Goal: Task Accomplishment & Management: Complete application form

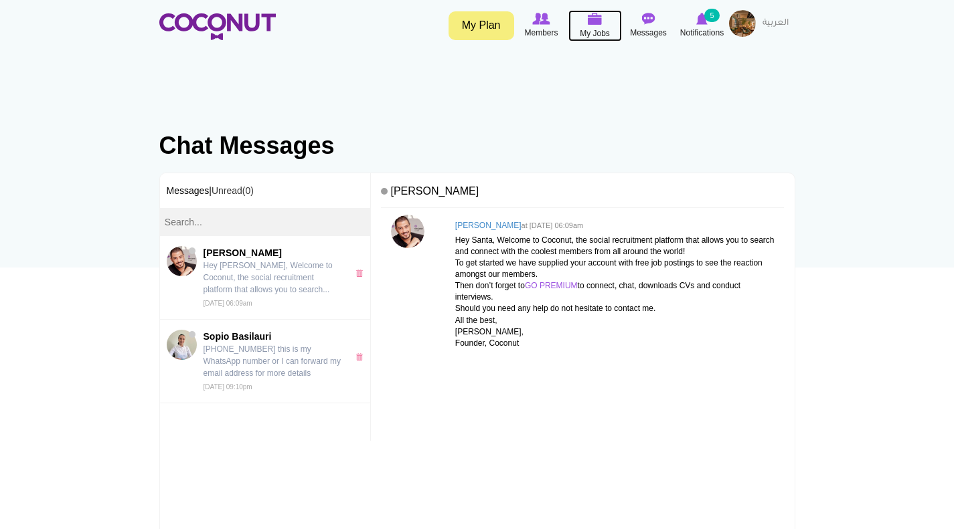
click at [594, 17] on img at bounding box center [595, 19] width 15 height 12
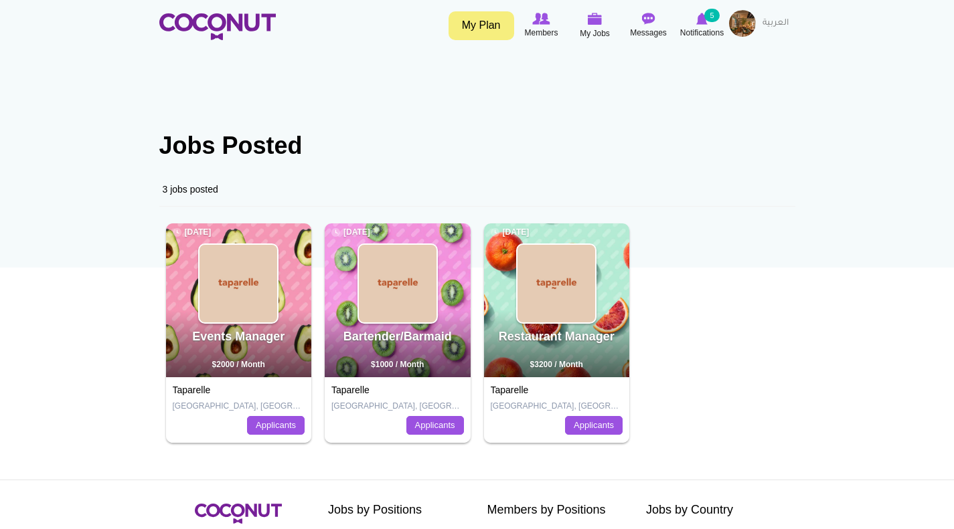
click at [742, 23] on img at bounding box center [742, 23] width 27 height 27
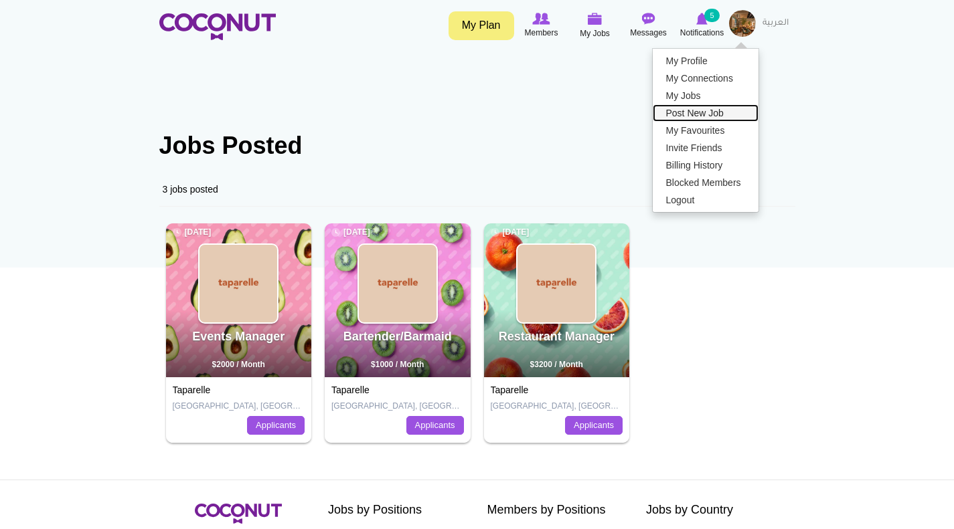
click at [700, 111] on link "Post New Job" at bounding box center [706, 112] width 106 height 17
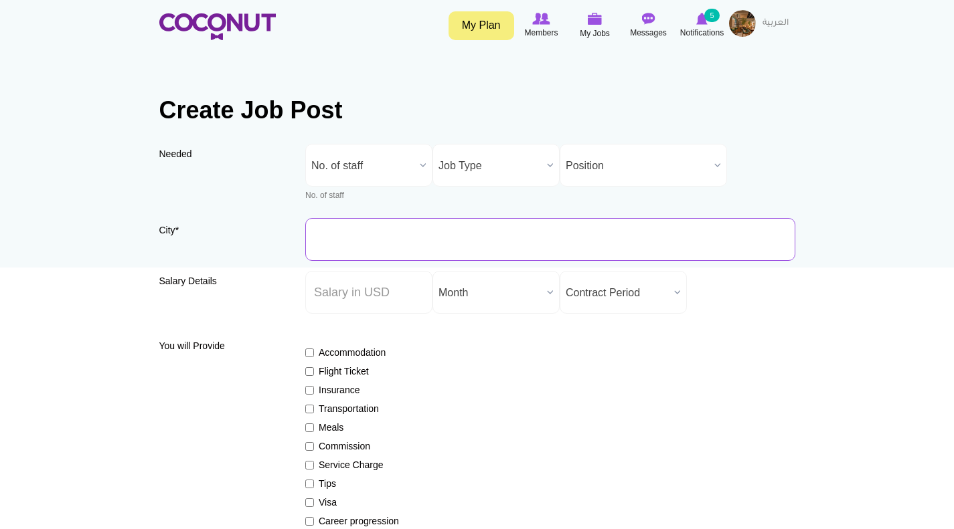
click at [356, 230] on input "City *" at bounding box center [550, 239] width 490 height 43
type input "[GEOGRAPHIC_DATA], [GEOGRAPHIC_DATA]"
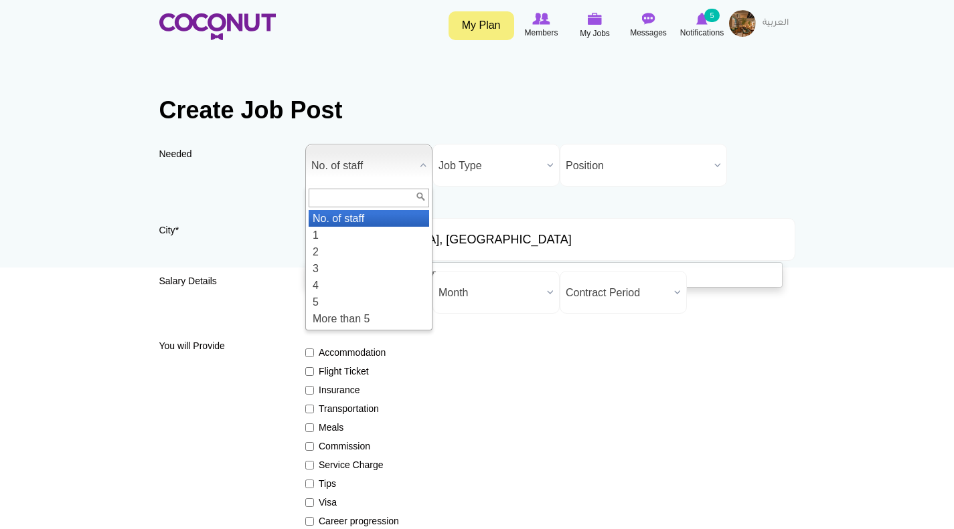
click at [371, 164] on span "No. of staff" at bounding box center [362, 166] width 103 height 43
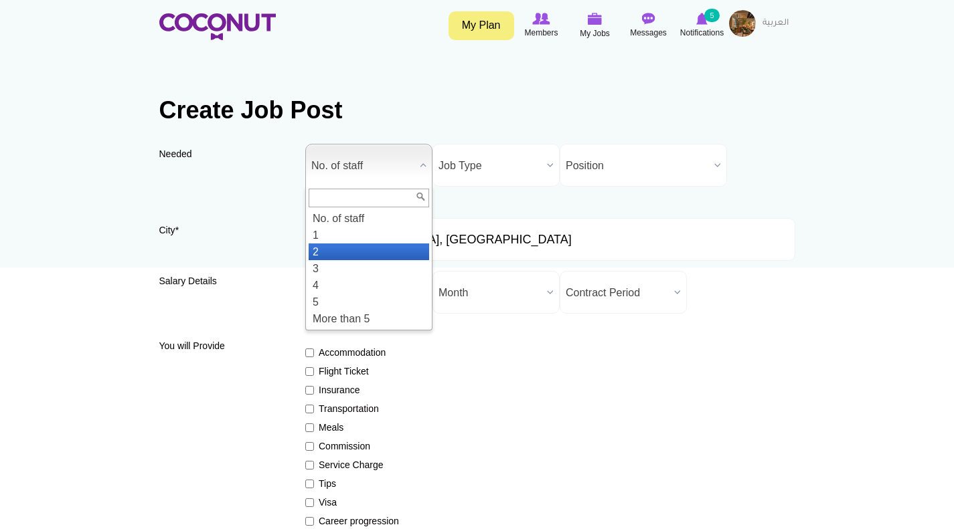
click at [324, 253] on li "2" at bounding box center [369, 252] width 120 height 17
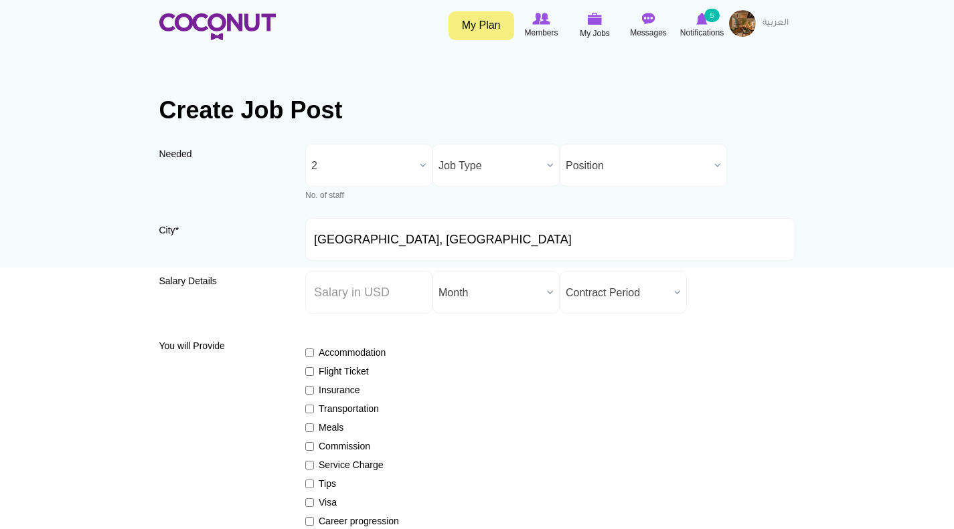
click at [514, 165] on span "Job Type" at bounding box center [489, 166] width 103 height 43
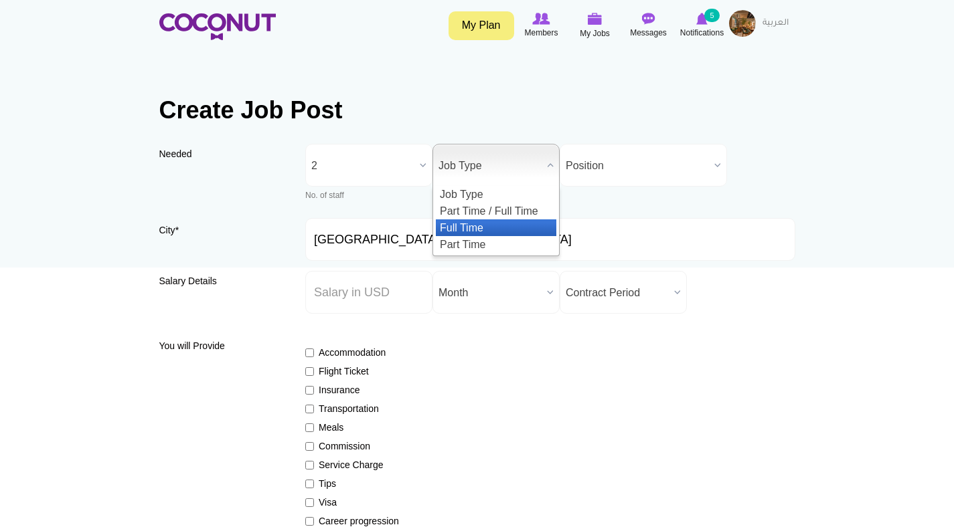
click at [492, 230] on li "Full Time" at bounding box center [496, 228] width 120 height 17
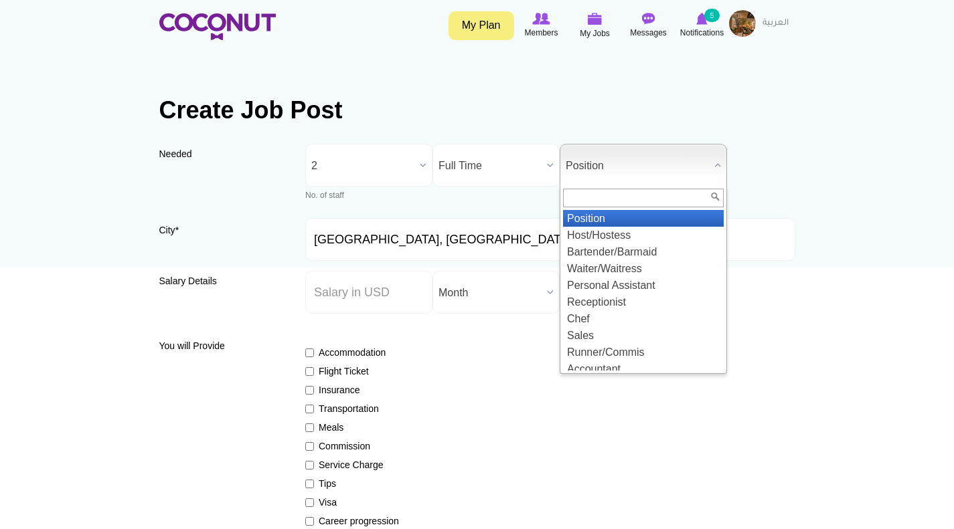
click at [628, 166] on span "Position" at bounding box center [637, 166] width 143 height 43
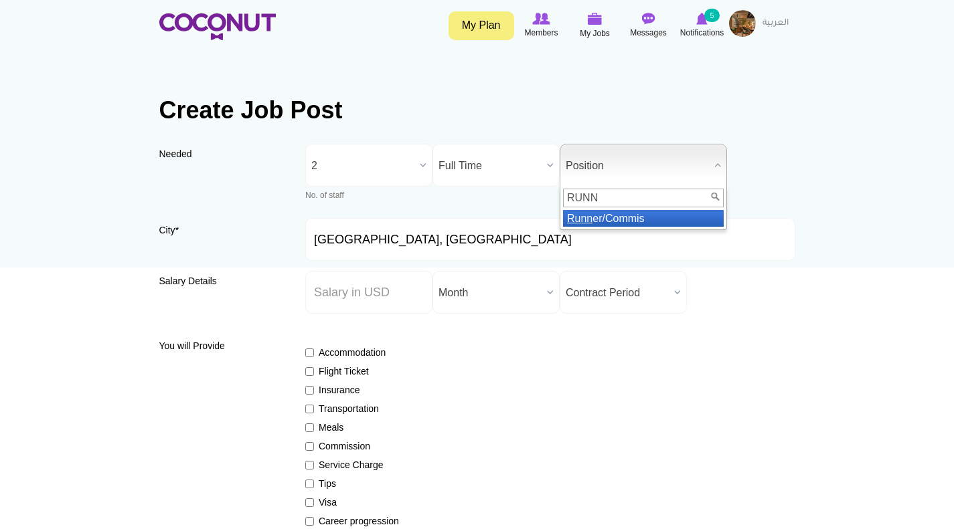
type input "RUNN"
click at [636, 218] on li "Runn er/Commis" at bounding box center [643, 218] width 161 height 17
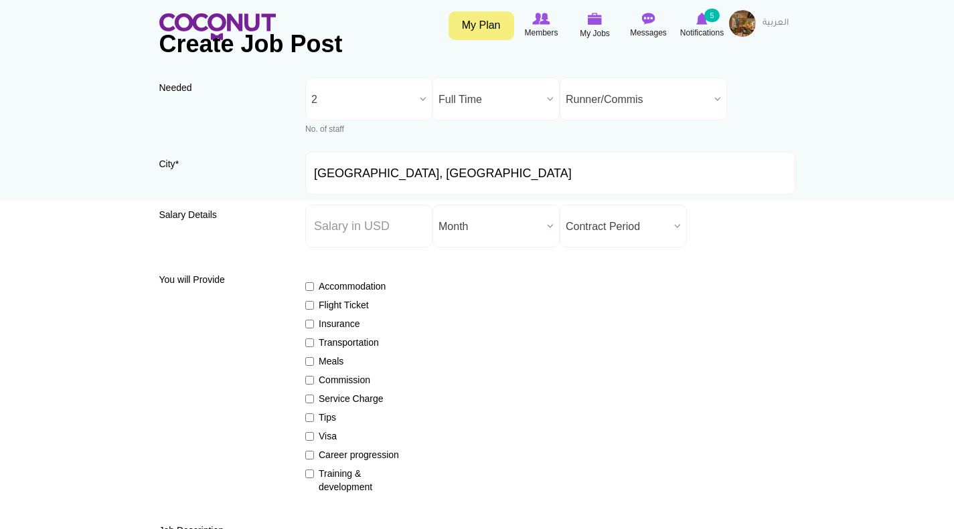
scroll to position [67, 0]
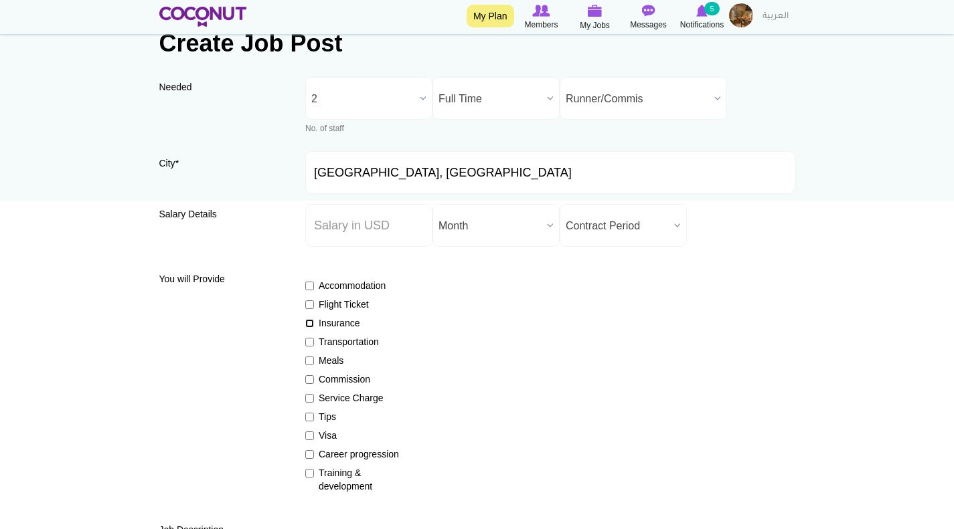
click at [313, 323] on input "Insurance" at bounding box center [309, 323] width 9 height 9
checkbox input "true"
click at [308, 359] on input "Meals" at bounding box center [309, 361] width 9 height 9
checkbox input "true"
click at [308, 395] on input "Service Charge" at bounding box center [309, 398] width 9 height 9
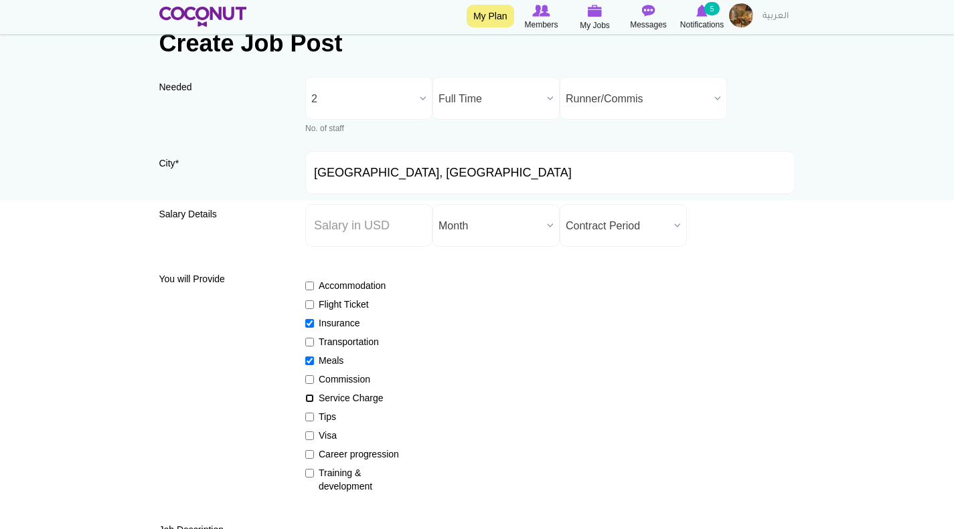
checkbox input "true"
click at [309, 416] on input "Tips" at bounding box center [309, 417] width 9 height 9
checkbox input "true"
click at [307, 434] on input "Visa" at bounding box center [309, 436] width 9 height 9
checkbox input "true"
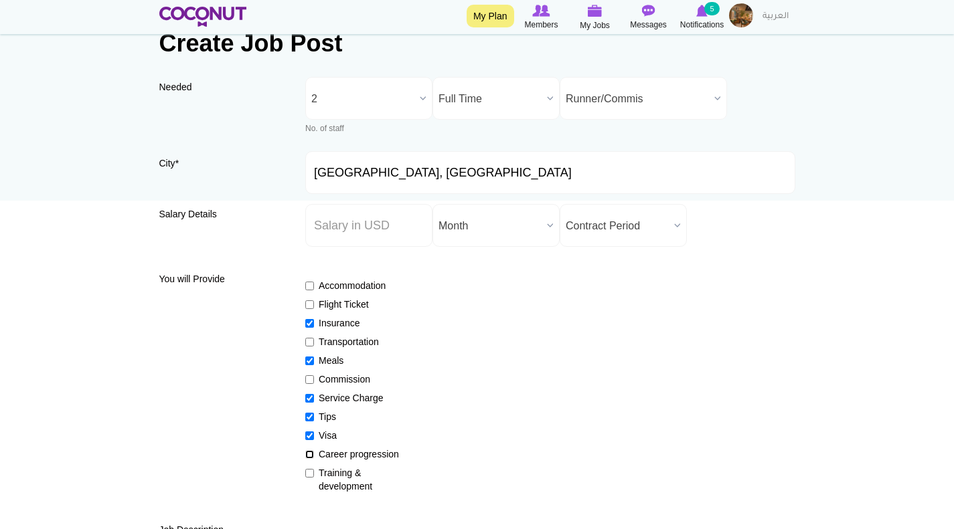
click at [310, 451] on input "Career progression" at bounding box center [309, 454] width 9 height 9
checkbox input "true"
click at [307, 472] on input "Training & development" at bounding box center [309, 473] width 9 height 9
checkbox input "true"
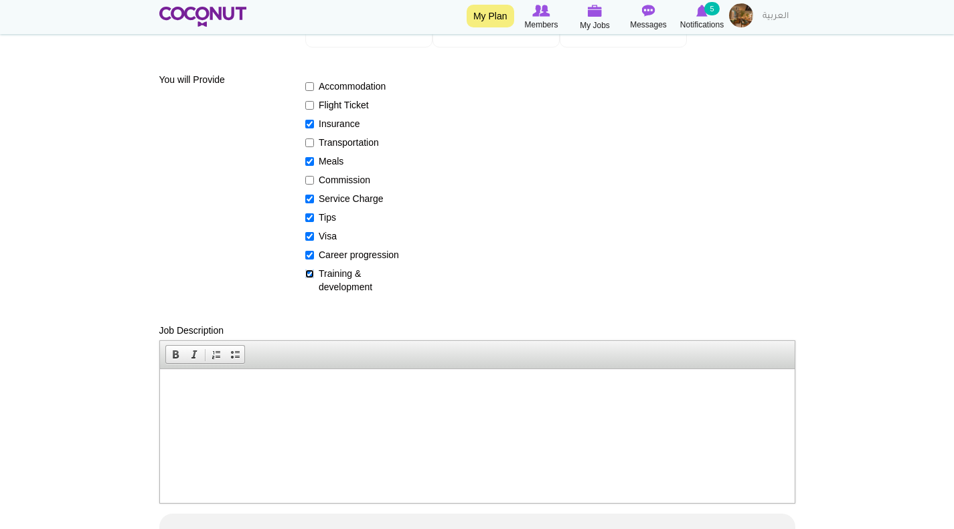
scroll to position [268, 0]
click at [183, 378] on html at bounding box center [476, 387] width 634 height 41
click at [210, 393] on span "Paste" at bounding box center [238, 396] width 71 height 17
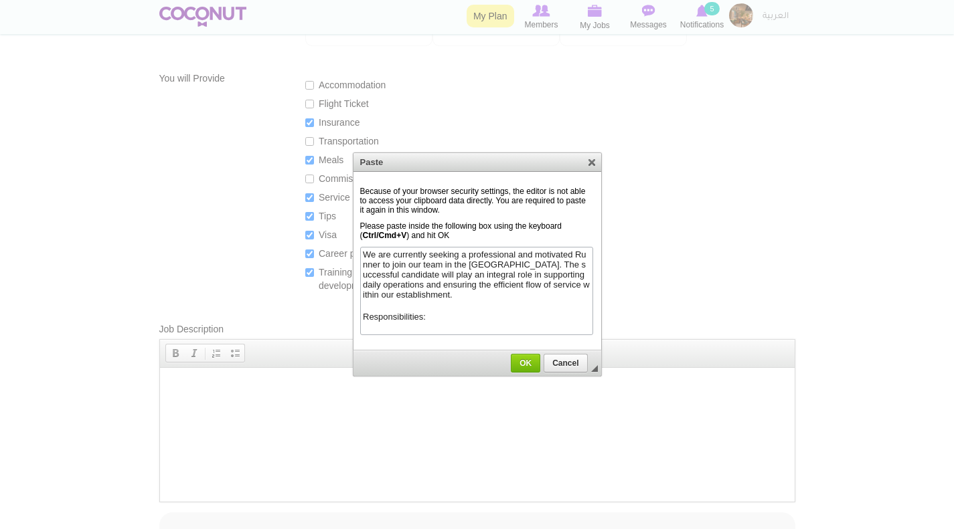
scroll to position [67, 0]
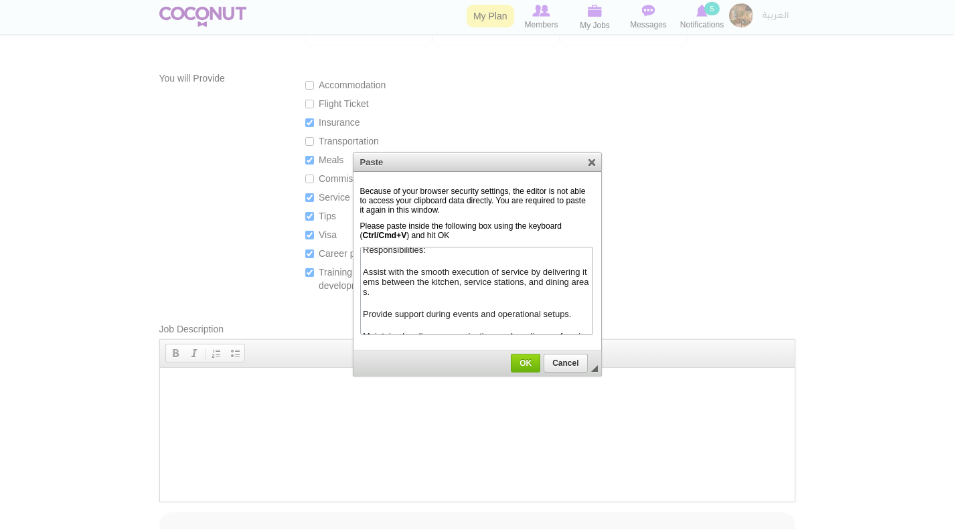
click at [521, 361] on span "OK" at bounding box center [525, 363] width 28 height 9
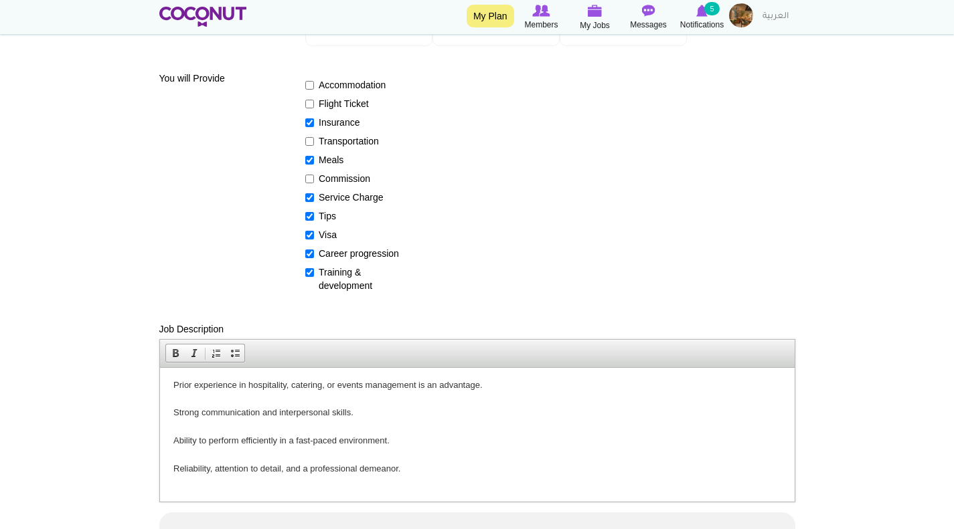
scroll to position [227, 0]
click at [235, 398] on p "We are currently seeking a professional and motivated Runner to join our team i…" at bounding box center [477, 321] width 608 height 334
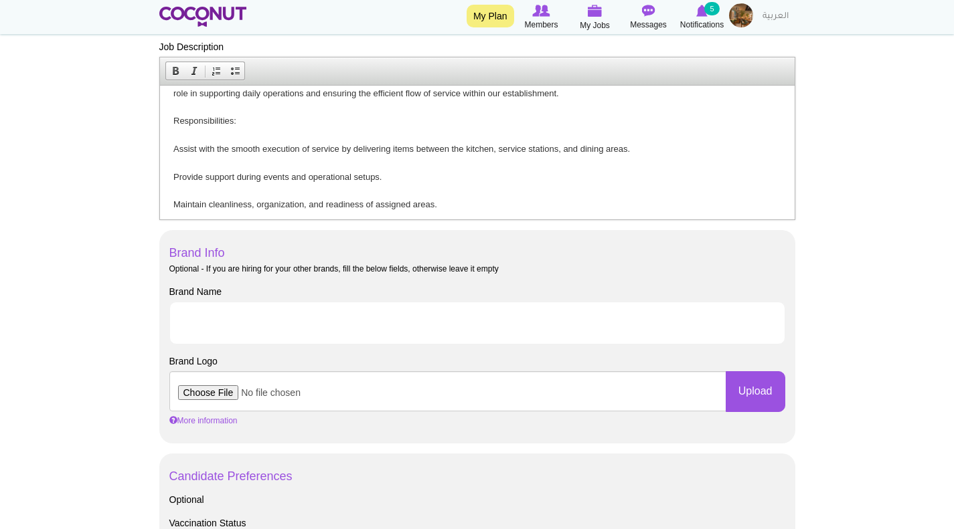
scroll to position [0, 0]
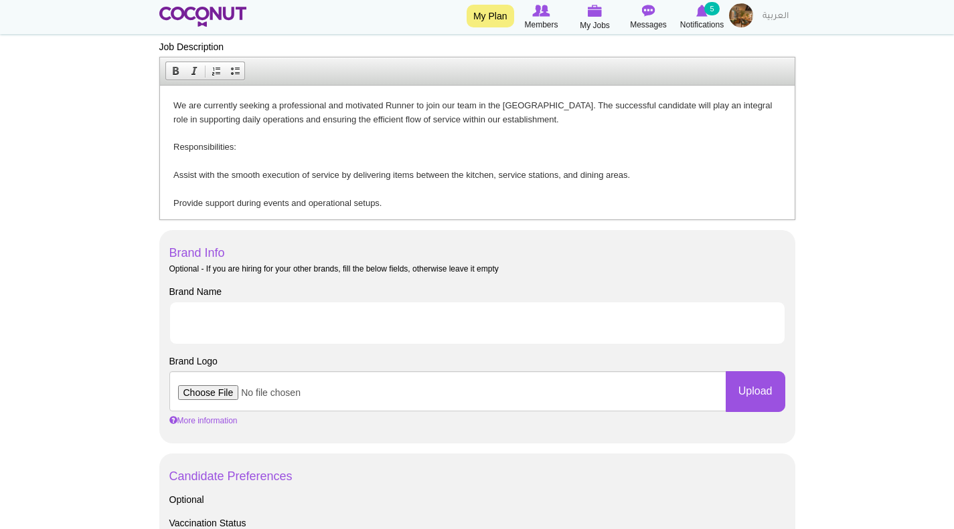
click at [174, 173] on p "We are currently seeking a professional and motivated Runner to join our team i…" at bounding box center [477, 265] width 608 height 334
click at [235, 67] on span at bounding box center [235, 71] width 11 height 11
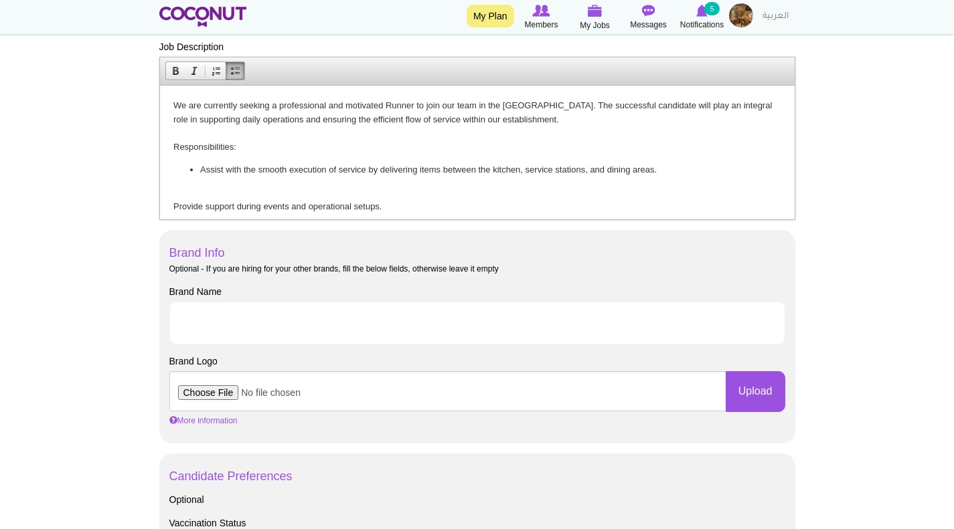
click at [172, 207] on html "We are currently seeking a professional and motivated Runner to join our team i…" at bounding box center [476, 267] width 634 height 364
click at [232, 70] on span at bounding box center [235, 71] width 11 height 11
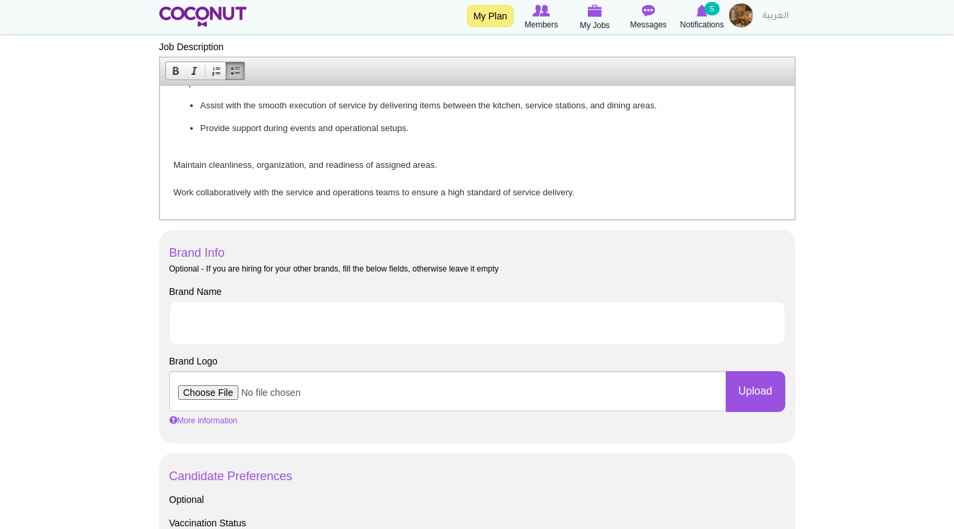
scroll to position [67, 0]
click at [172, 159] on html "We are currently seeking a professional and motivated Runner to join our team i…" at bounding box center [476, 197] width 634 height 359
click at [232, 71] on span at bounding box center [235, 71] width 11 height 11
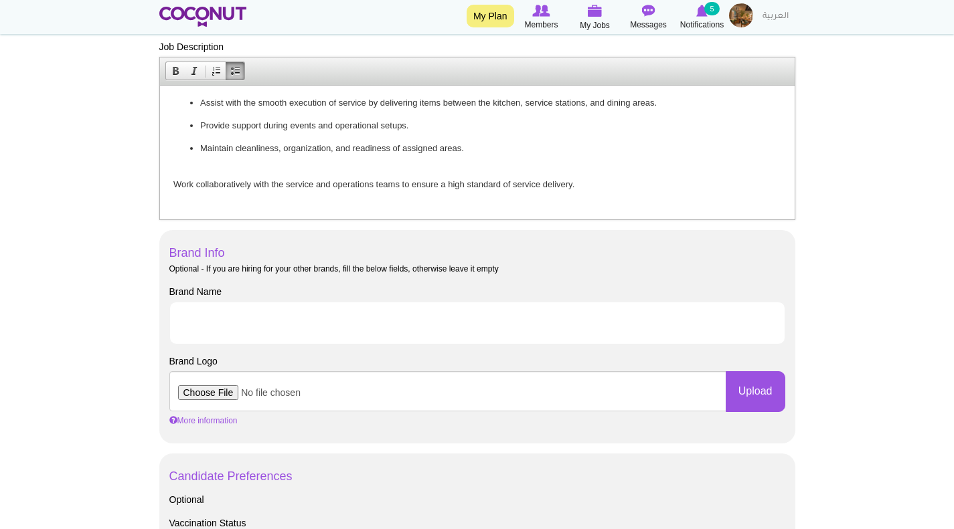
click at [173, 189] on p "Work collaboratively with the service and operations teams to ensure a high sta…" at bounding box center [477, 261] width 608 height 195
click at [236, 72] on span at bounding box center [235, 71] width 11 height 11
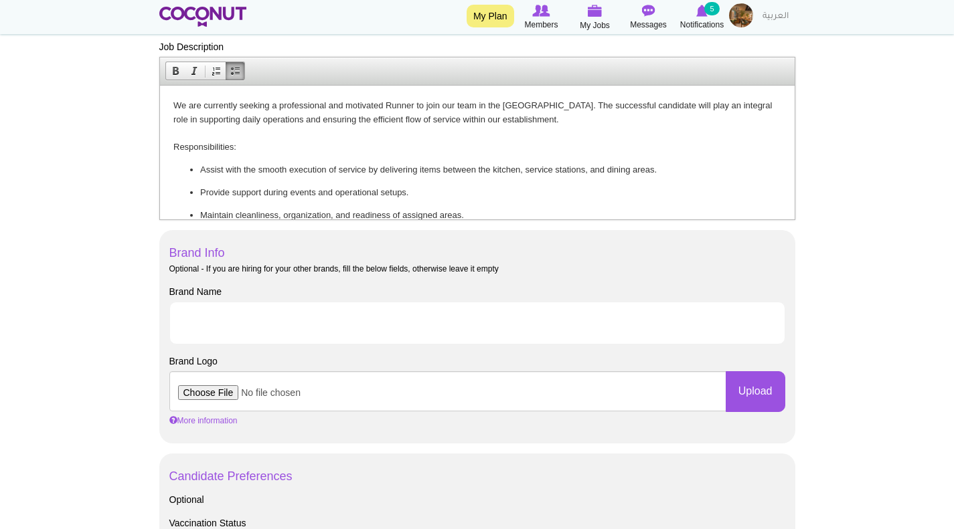
scroll to position [134, 0]
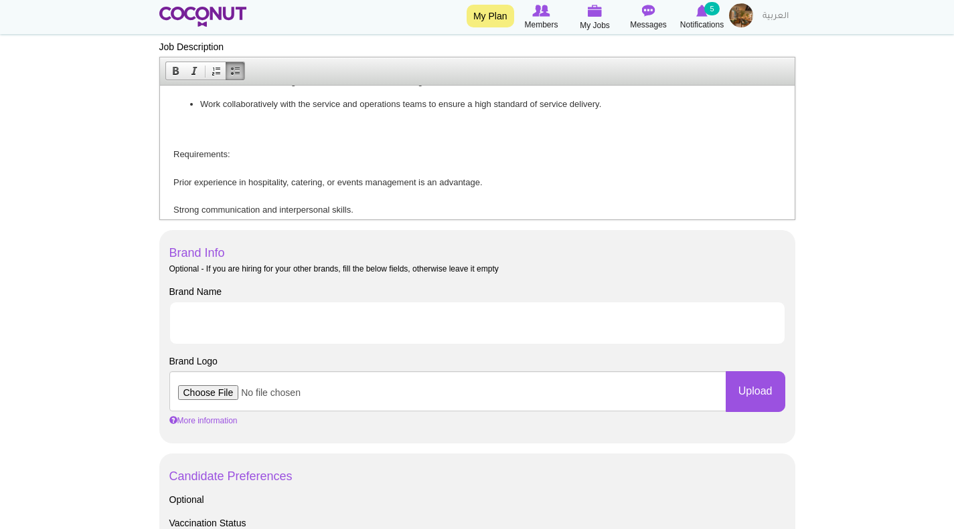
click at [173, 178] on p "Requirements: Prior experience in hospitality, catering, or events management i…" at bounding box center [477, 202] width 608 height 167
click at [235, 77] on link "Insert/Remove Bulleted List" at bounding box center [235, 70] width 19 height 17
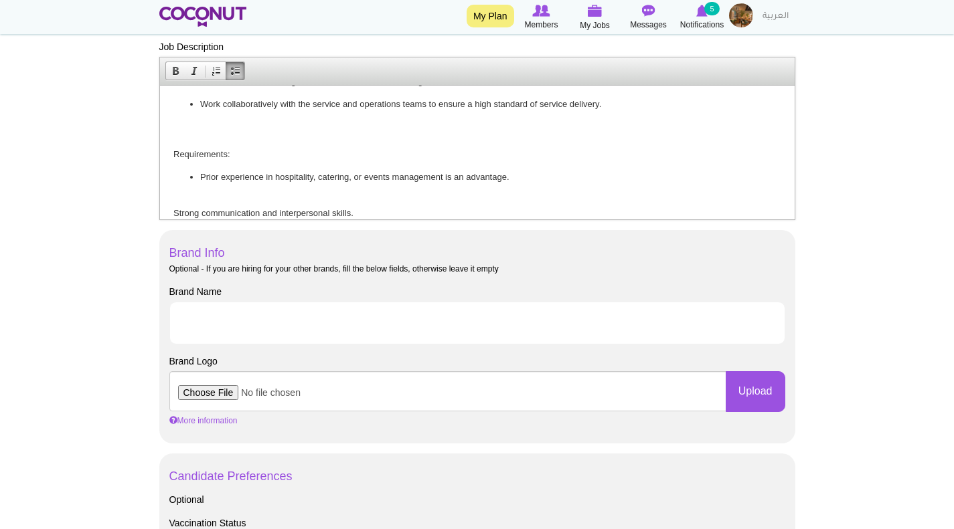
scroll to position [201, 0]
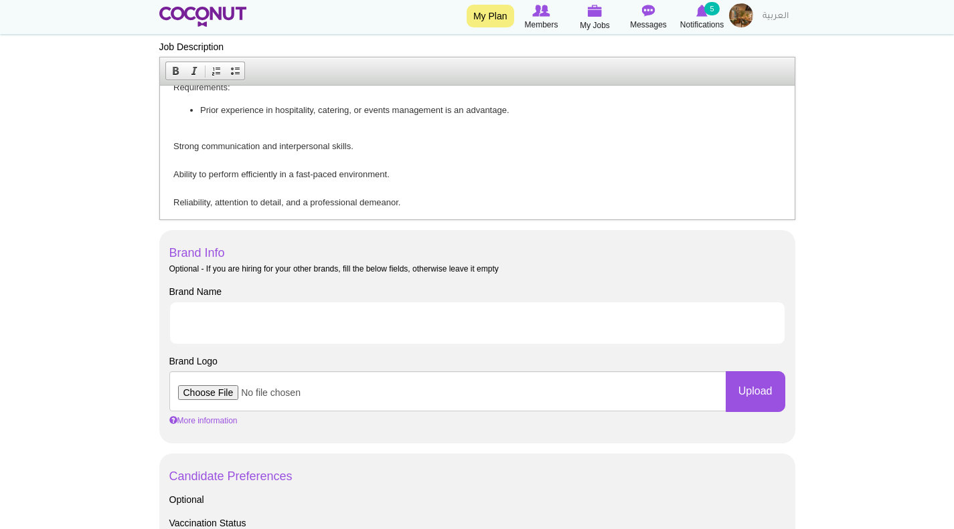
click at [171, 147] on html "We are currently seeking a professional and motivated Runner to join our team i…" at bounding box center [476, 60] width 634 height 352
click at [236, 74] on span at bounding box center [235, 71] width 11 height 11
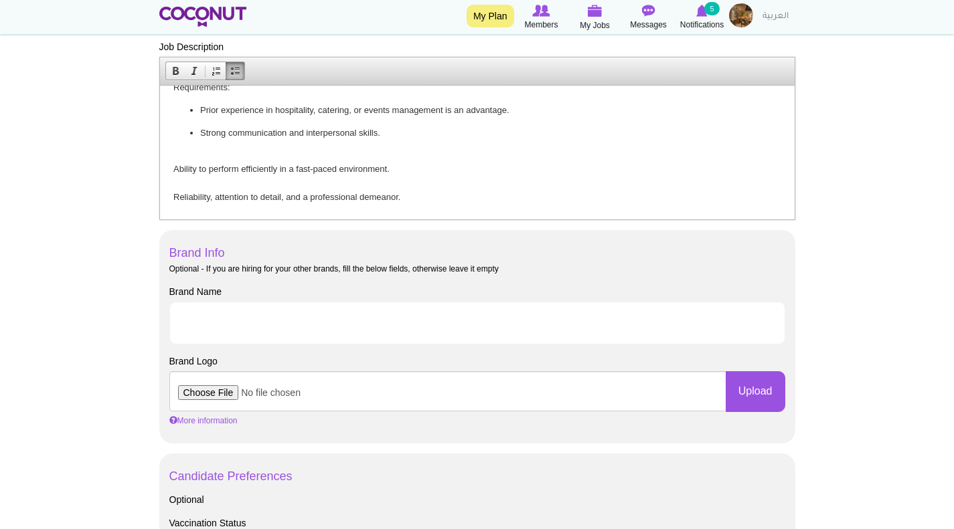
click at [174, 167] on p "Ability to perform efficiently in a fast-paced environment. Reliability, attent…" at bounding box center [477, 183] width 608 height 70
click at [232, 73] on span at bounding box center [235, 71] width 11 height 11
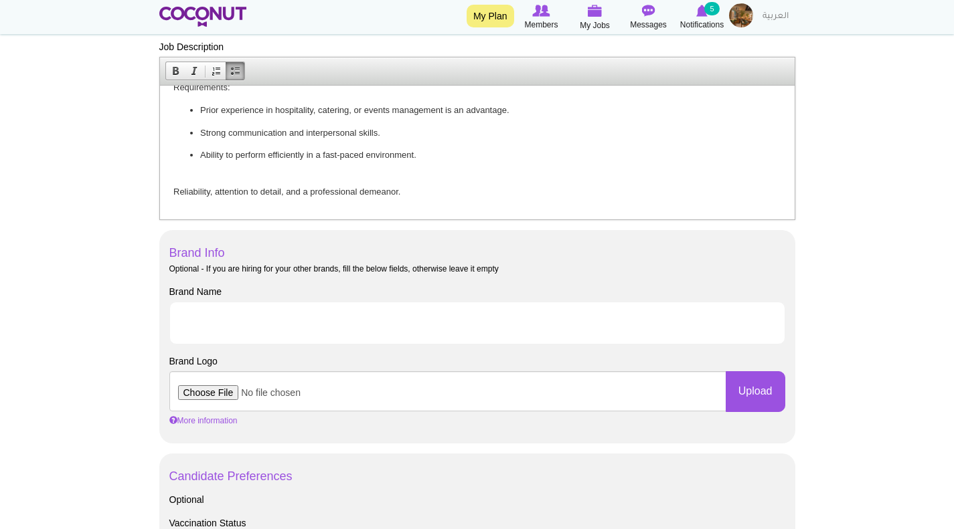
click at [173, 189] on p "Reliability, attention to detail, and a professional demeanor." at bounding box center [477, 191] width 608 height 41
click at [232, 68] on span at bounding box center [235, 71] width 11 height 11
click at [195, 175] on p at bounding box center [477, 178] width 608 height 14
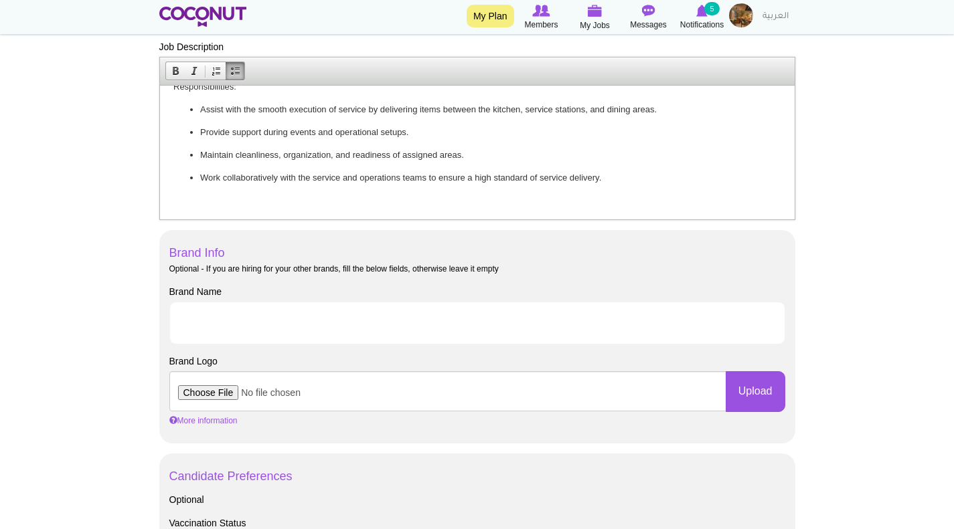
scroll to position [171, 0]
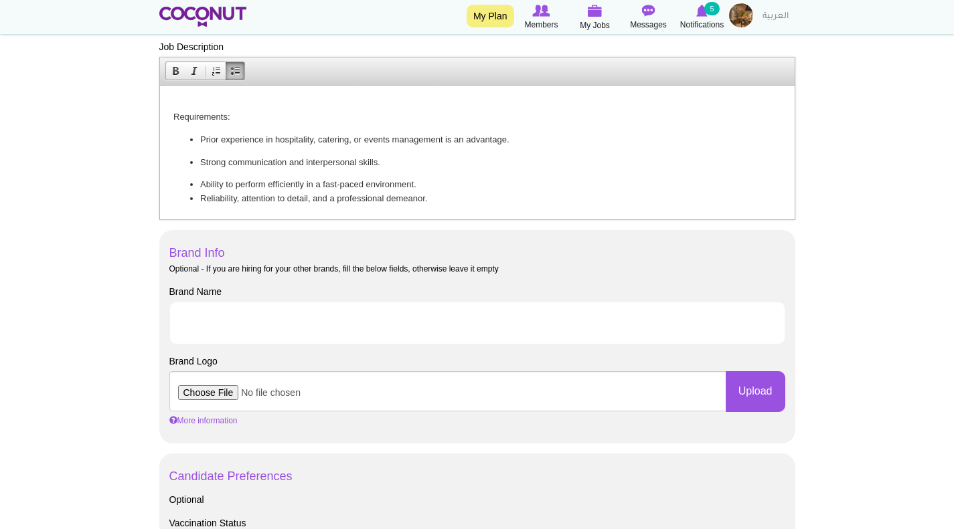
click at [438, 197] on li "Reliability, attention to detail, and a professional demeanor." at bounding box center [476, 198] width 554 height 14
click at [433, 181] on li "Ability to perform efficiently in a fast-paced environment." at bounding box center [476, 184] width 554 height 14
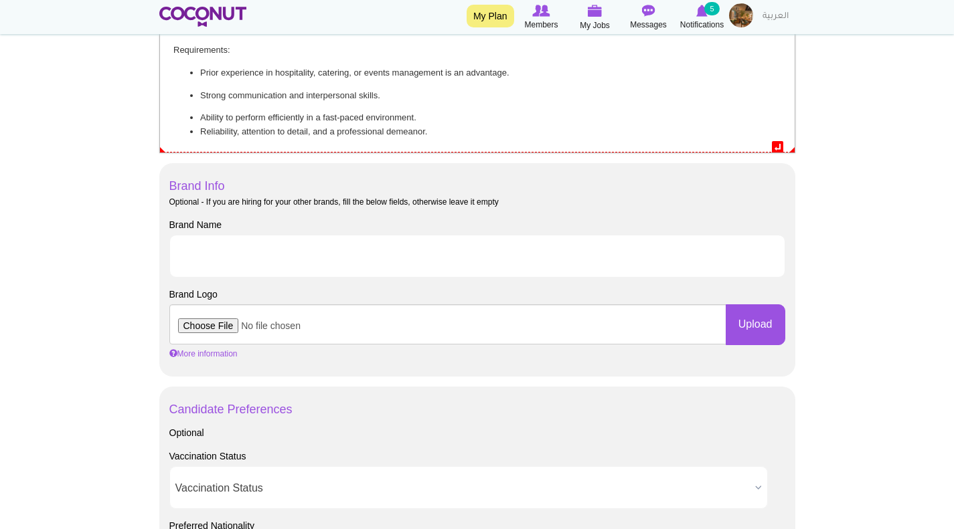
click at [199, 122] on li "Ability to perform efficiently in a fast-paced environment." at bounding box center [476, 117] width 554 height 14
click at [424, 120] on li "Ability to perform efficiently in a fast-paced environment." at bounding box center [476, 117] width 554 height 14
drag, startPoint x: 203, startPoint y: 128, endPoint x: 187, endPoint y: 133, distance: 17.6
click at [187, 133] on ul "Ability to perform efficiently in a fast-paced environment. Reliability, attent…" at bounding box center [477, 130] width 608 height 41
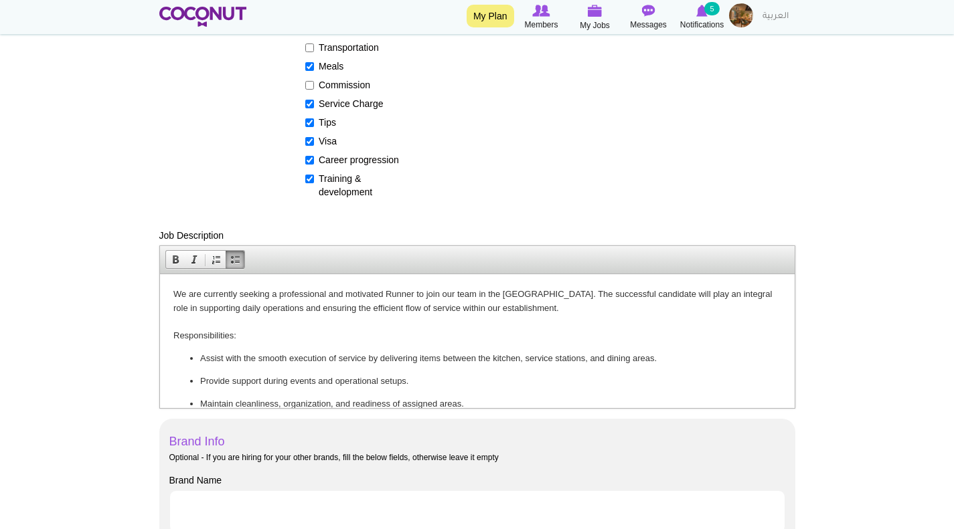
scroll to position [282, 0]
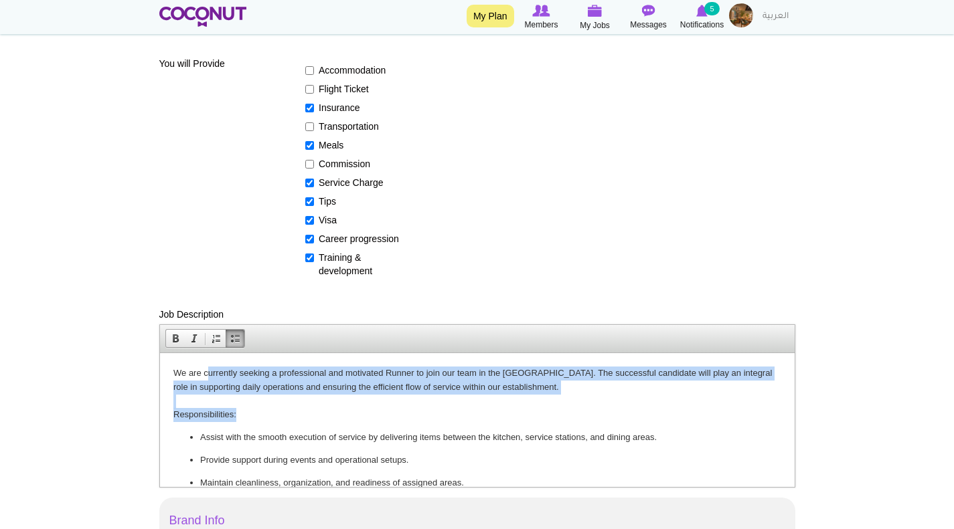
drag, startPoint x: 229, startPoint y: 373, endPoint x: 560, endPoint y: 408, distance: 332.5
click at [547, 410] on p "We are currently seeking a professional and motivated Runner to join our team i…" at bounding box center [477, 394] width 608 height 56
click at [583, 407] on p "We are currently seeking a professional and motivated Runner to join our team i…" at bounding box center [477, 394] width 608 height 56
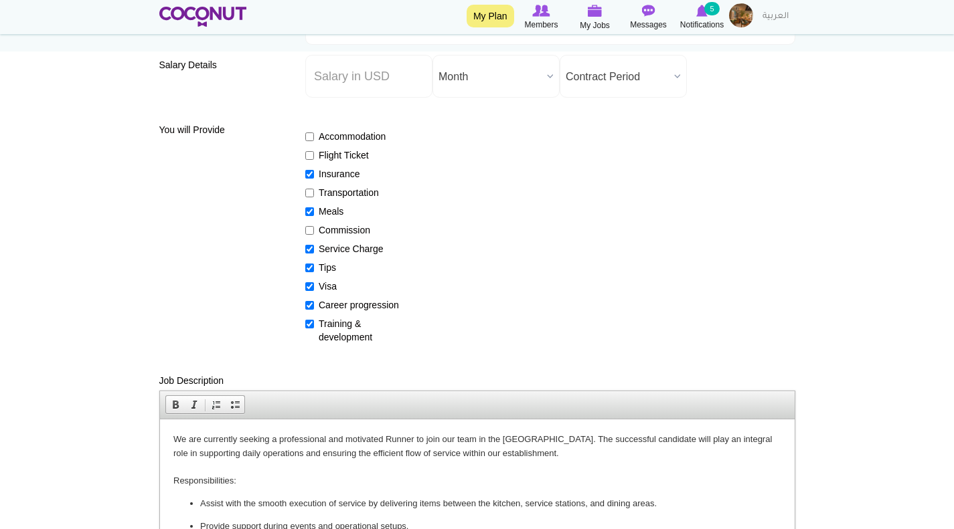
scroll to position [216, 0]
drag, startPoint x: 584, startPoint y: 438, endPoint x: 475, endPoint y: 440, distance: 109.1
click at [475, 440] on p "We are currently seeking a professional and motivated Runner to join our team i…" at bounding box center [477, 461] width 608 height 56
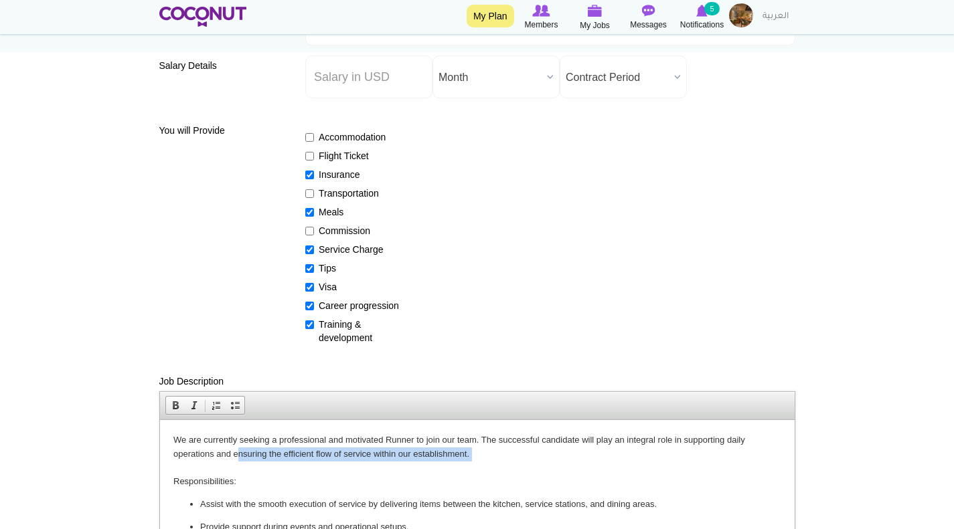
drag, startPoint x: 238, startPoint y: 450, endPoint x: 459, endPoint y: 464, distance: 221.3
click at [450, 462] on p "We are currently seeking a professional and motivated Runner to join our team. …" at bounding box center [477, 461] width 608 height 56
click at [525, 473] on p "We are currently seeking a professional and motivated Runner to join our team. …" at bounding box center [477, 461] width 608 height 56
click at [560, 462] on p "We are currently seeking a professional and motivated Runner to join our team. …" at bounding box center [477, 461] width 608 height 56
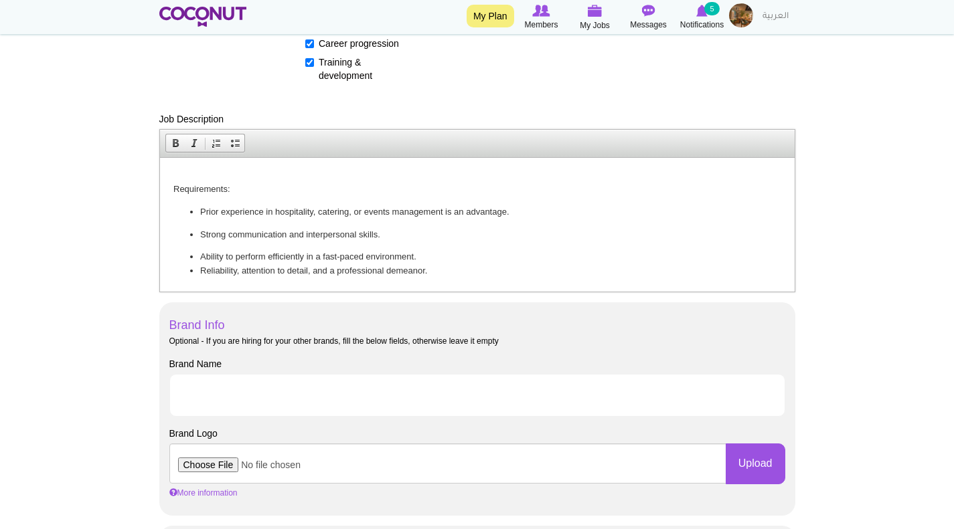
scroll to position [483, 0]
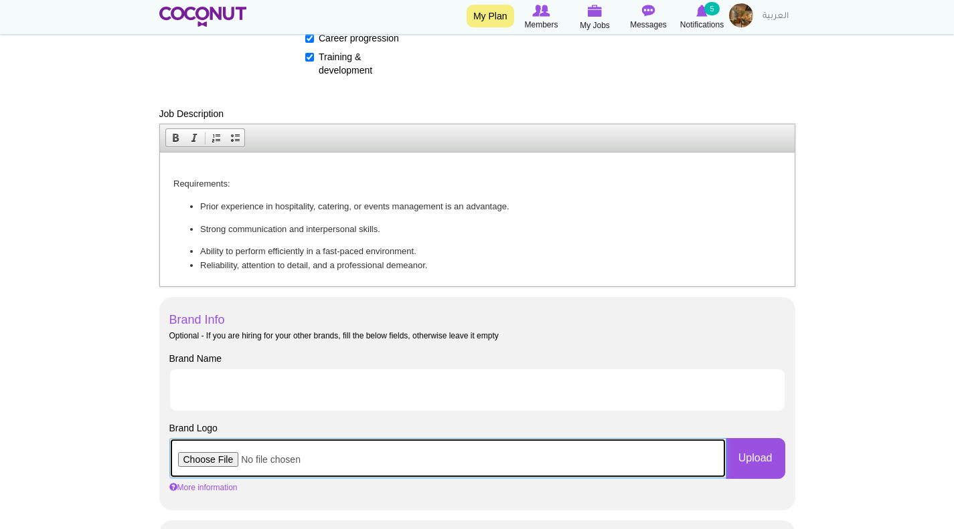
click at [216, 460] on input "file" at bounding box center [447, 458] width 557 height 40
type input "C:\fakepath\taparelle logo beige.jpeg"
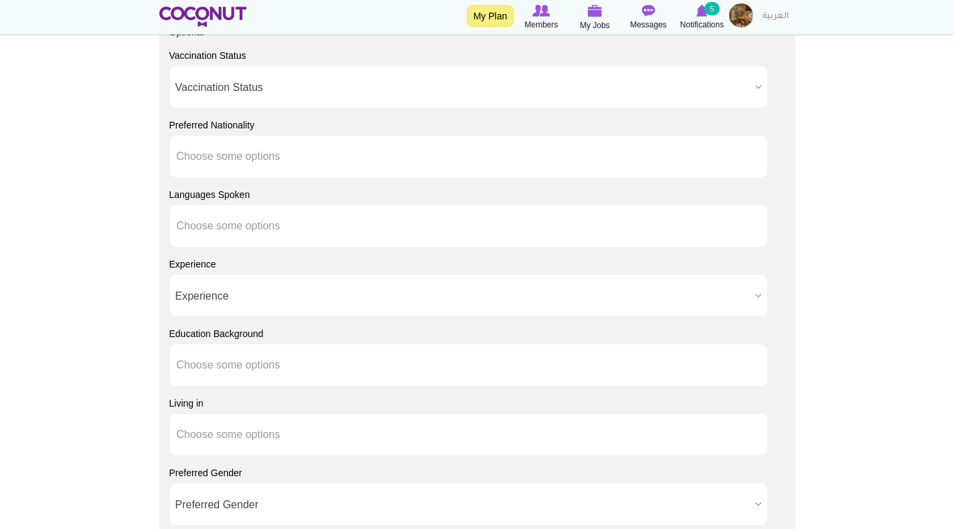
scroll to position [1019, 0]
click at [311, 233] on ul "Choose some options" at bounding box center [468, 225] width 598 height 43
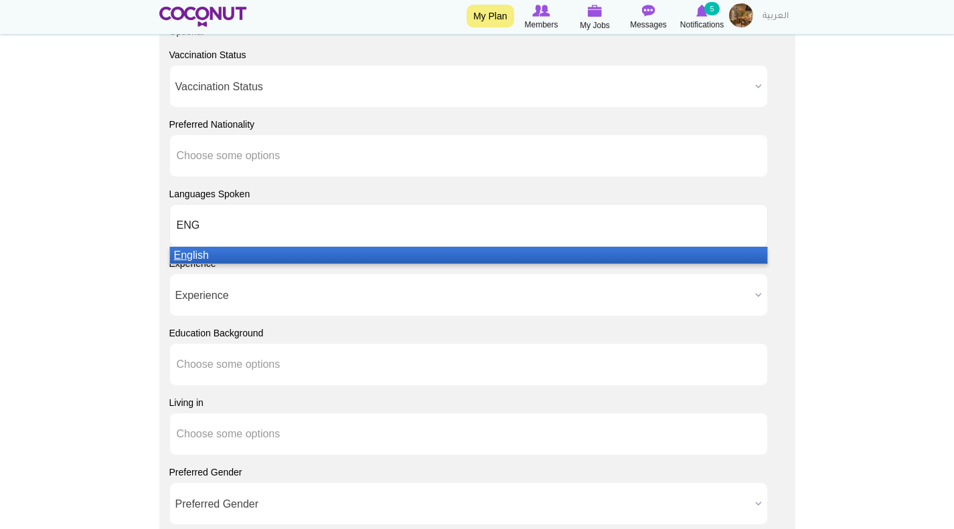
type input "ENG"
click at [288, 253] on li "Eng lish" at bounding box center [468, 255] width 597 height 17
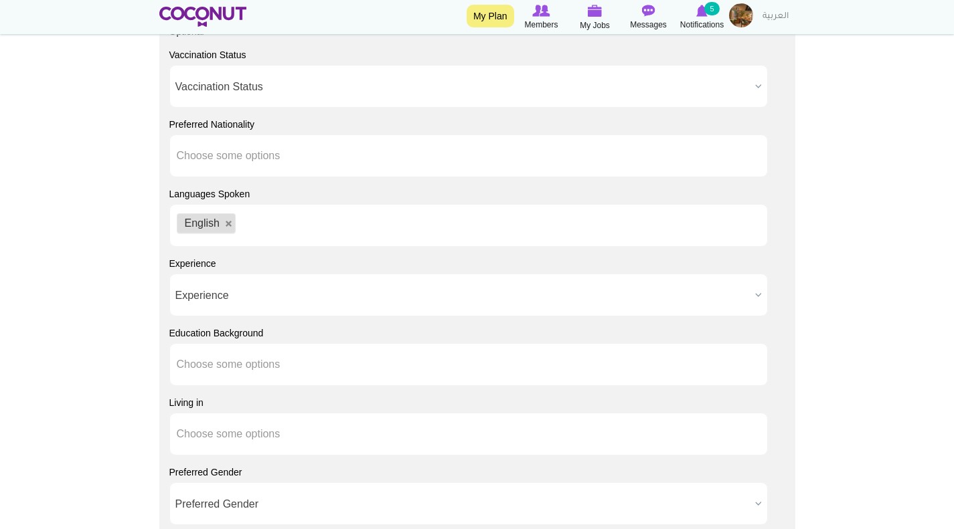
click at [262, 303] on span "Experience" at bounding box center [462, 295] width 574 height 43
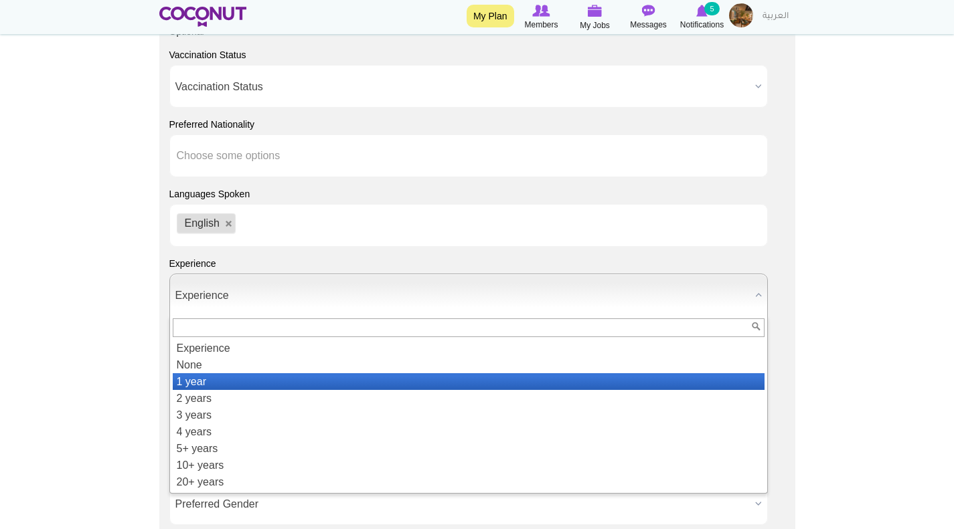
click at [211, 388] on li "1 year" at bounding box center [469, 381] width 592 height 17
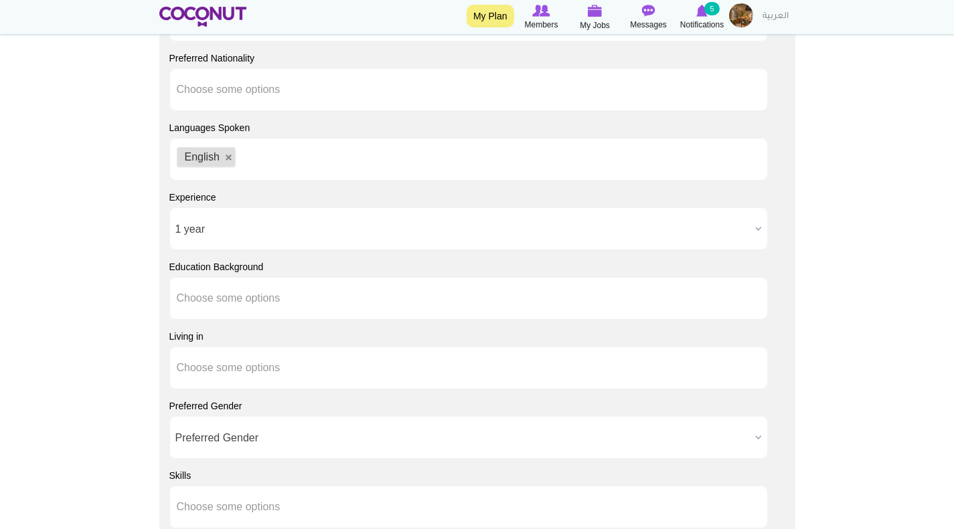
scroll to position [1086, 0]
click at [216, 361] on input "text" at bounding box center [237, 367] width 120 height 12
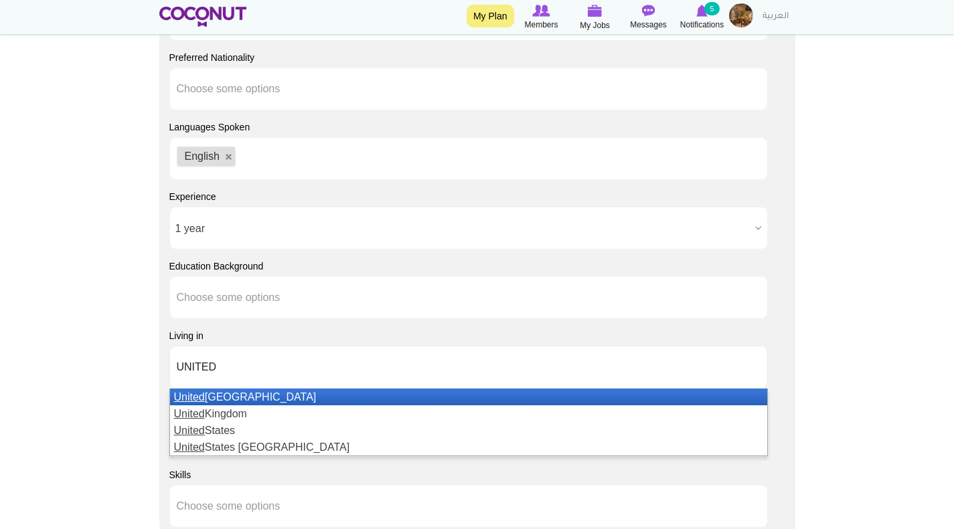
type input "UNITED"
click at [238, 398] on li "[GEOGRAPHIC_DATA]" at bounding box center [468, 397] width 597 height 17
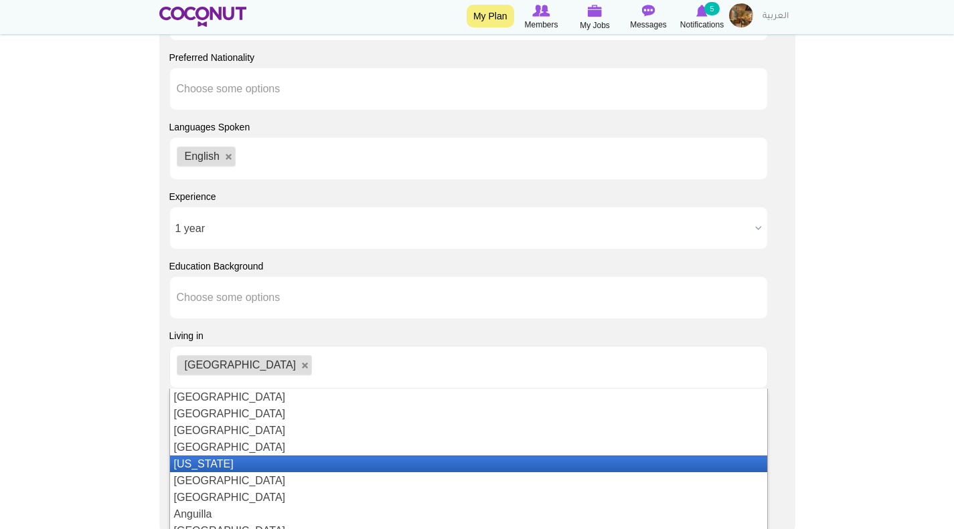
scroll to position [67, 0]
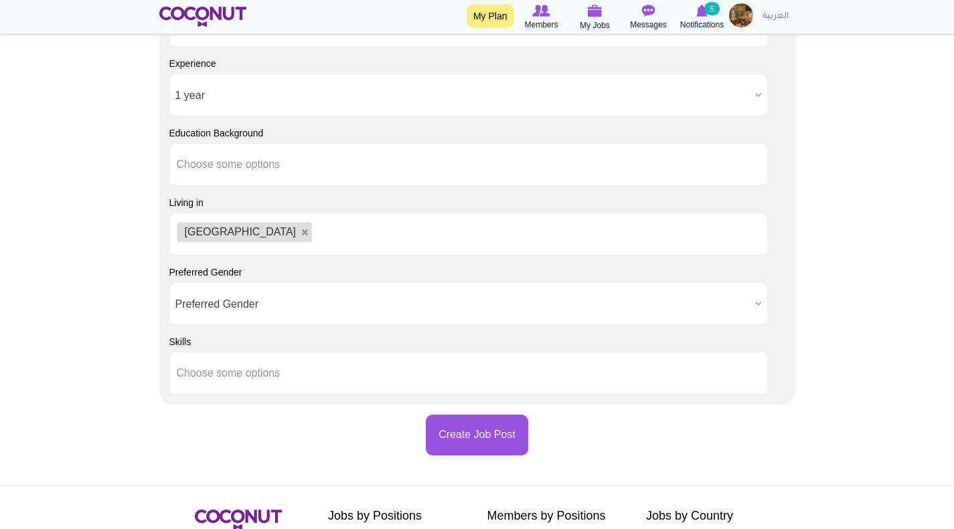
scroll to position [1219, 0]
click at [297, 376] on ul at bounding box center [468, 372] width 598 height 43
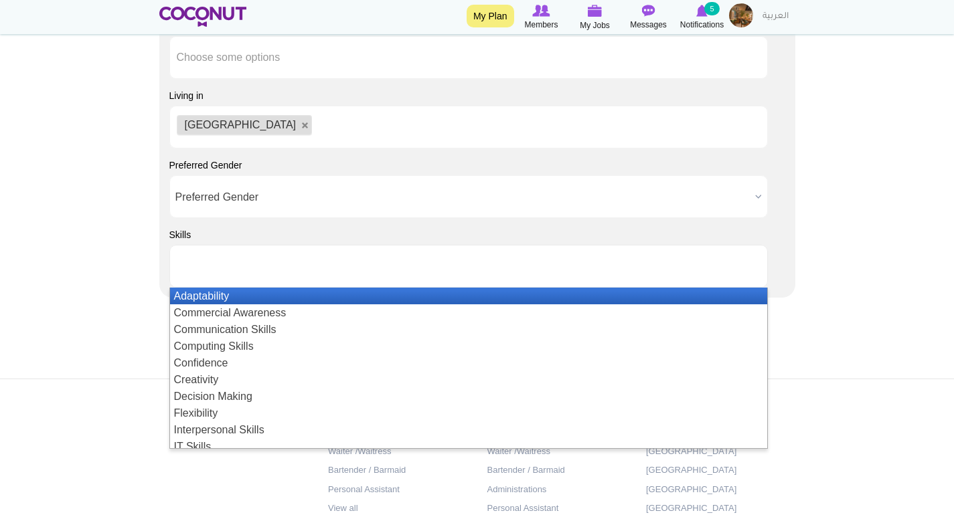
scroll to position [1353, 0]
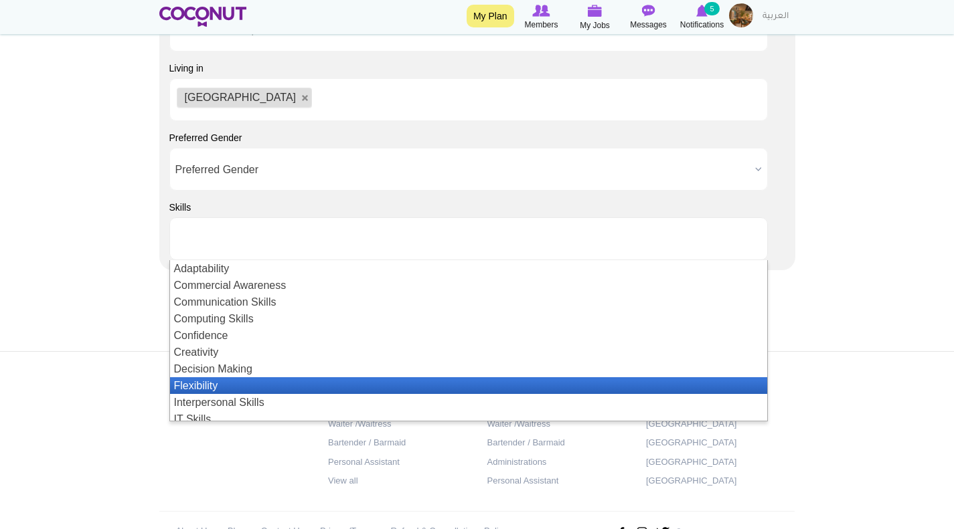
click at [240, 382] on li "Flexibility" at bounding box center [468, 385] width 597 height 17
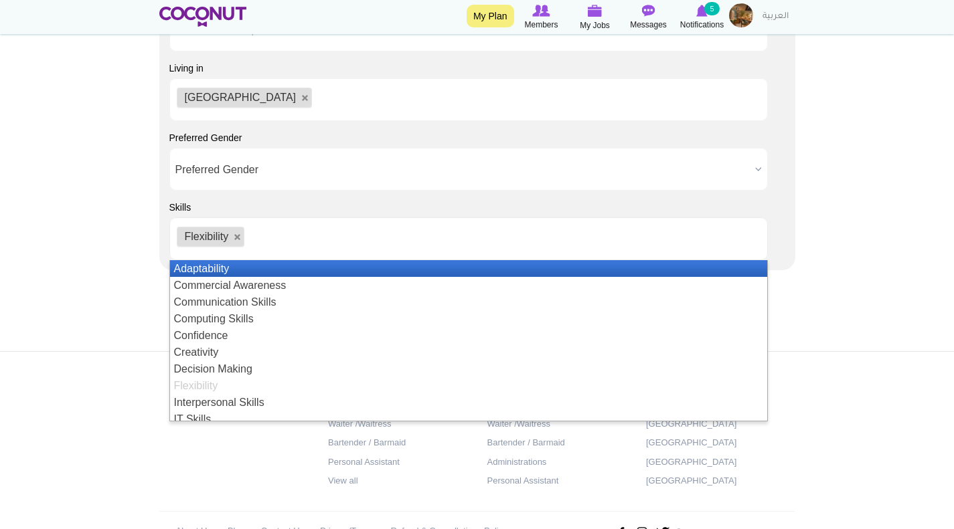
click at [232, 270] on li "Adaptability" at bounding box center [468, 268] width 597 height 17
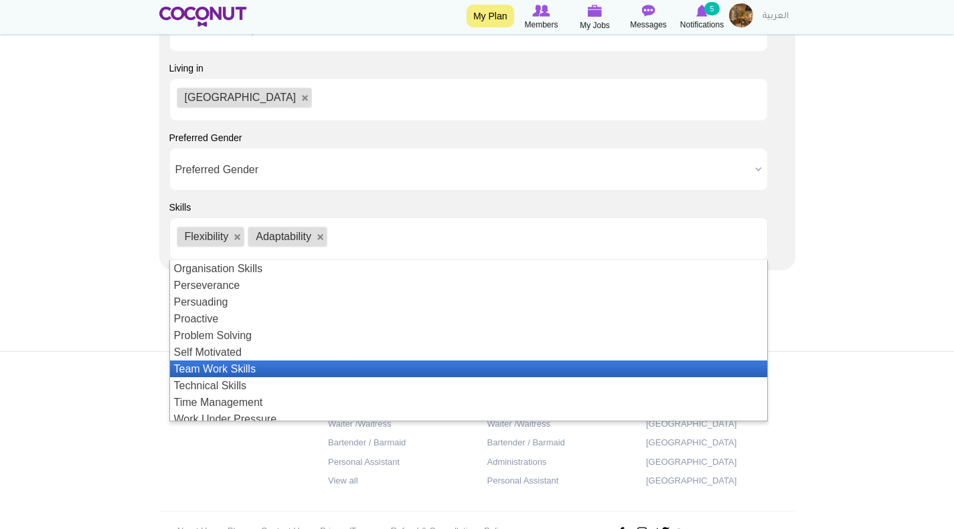
scroll to position [291, 0]
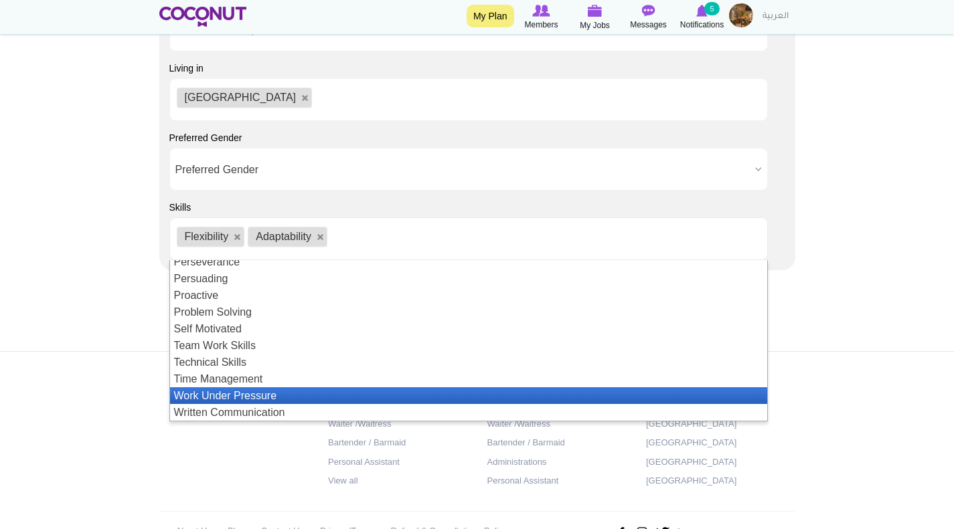
click at [254, 394] on li "Work Under Pressure" at bounding box center [468, 396] width 597 height 17
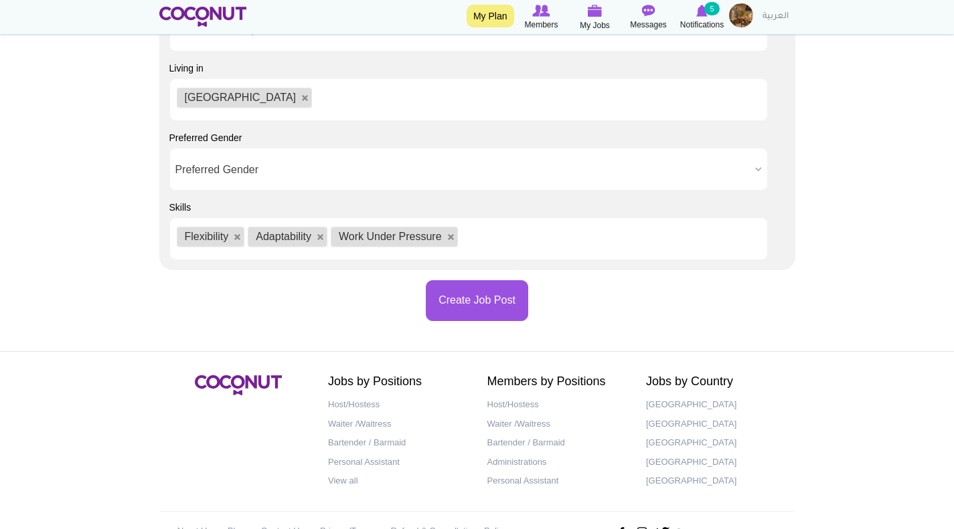
scroll to position [17, 0]
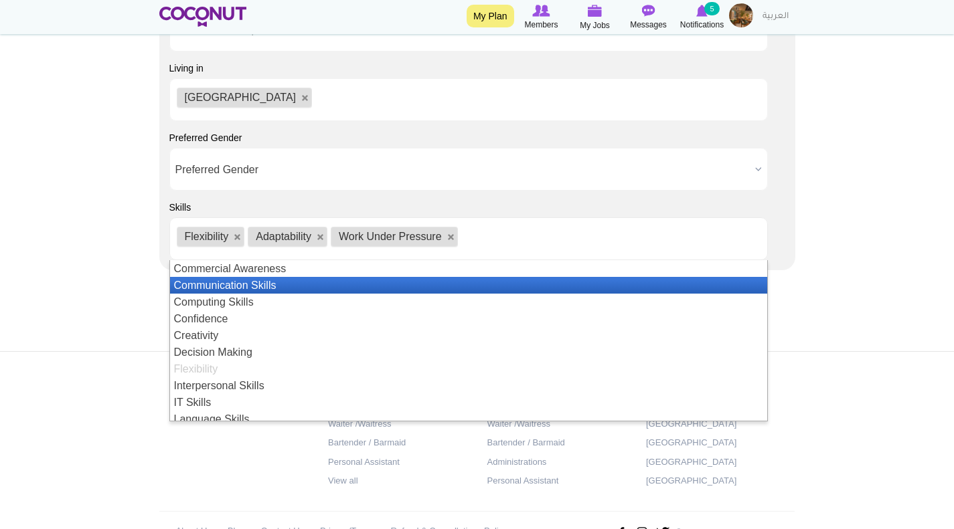
click at [277, 282] on li "Communication Skills" at bounding box center [468, 285] width 597 height 17
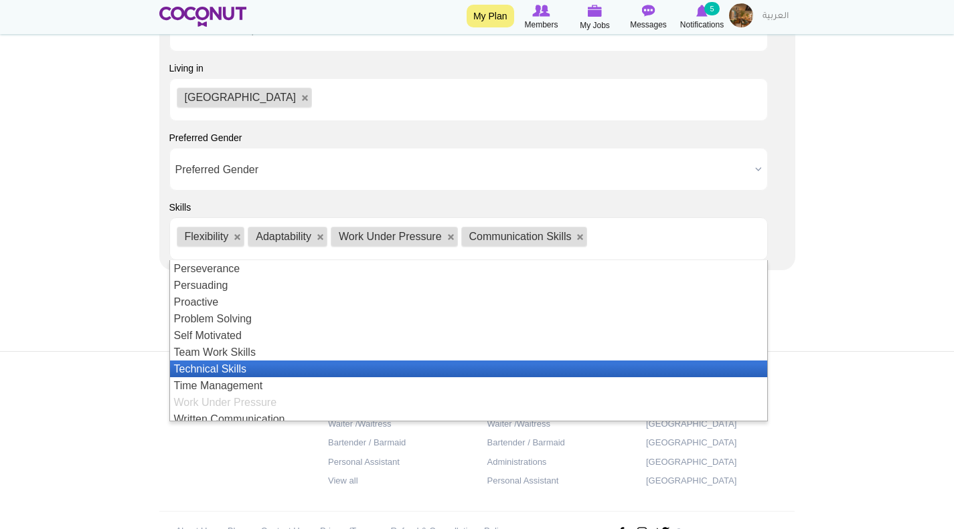
scroll to position [291, 0]
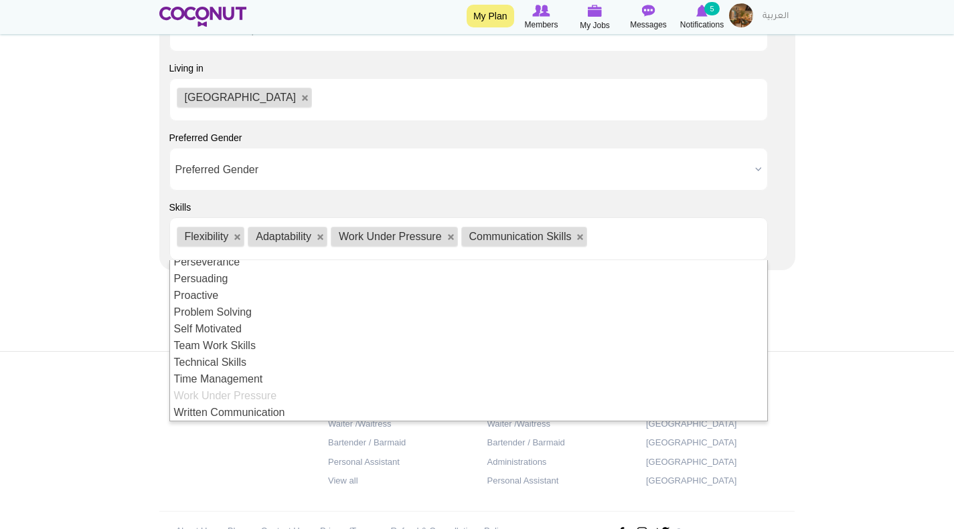
click at [786, 388] on section "Jobs by Country [GEOGRAPHIC_DATA] [GEOGRAPHIC_DATA] [GEOGRAPHIC_DATA] [GEOGRAPH…" at bounding box center [715, 433] width 159 height 116
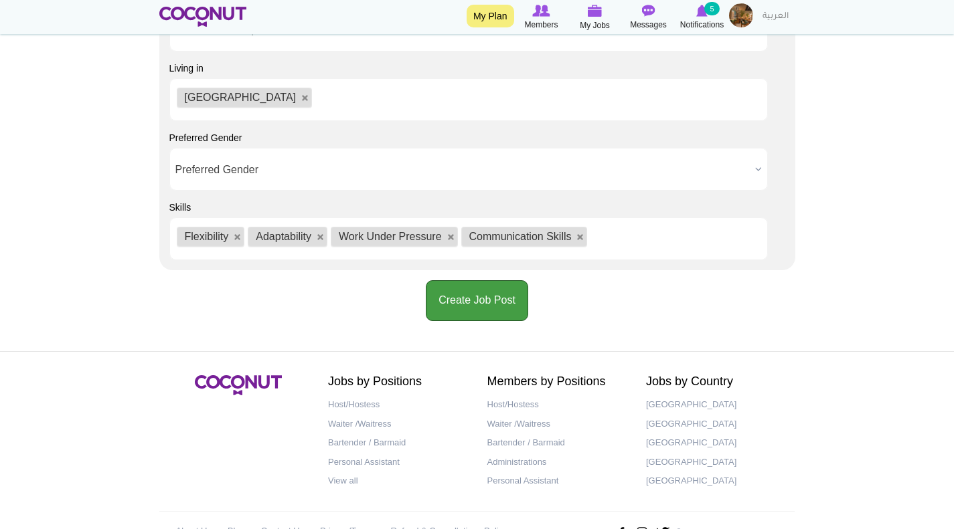
click at [504, 306] on button "Create Job Post" at bounding box center [477, 300] width 102 height 41
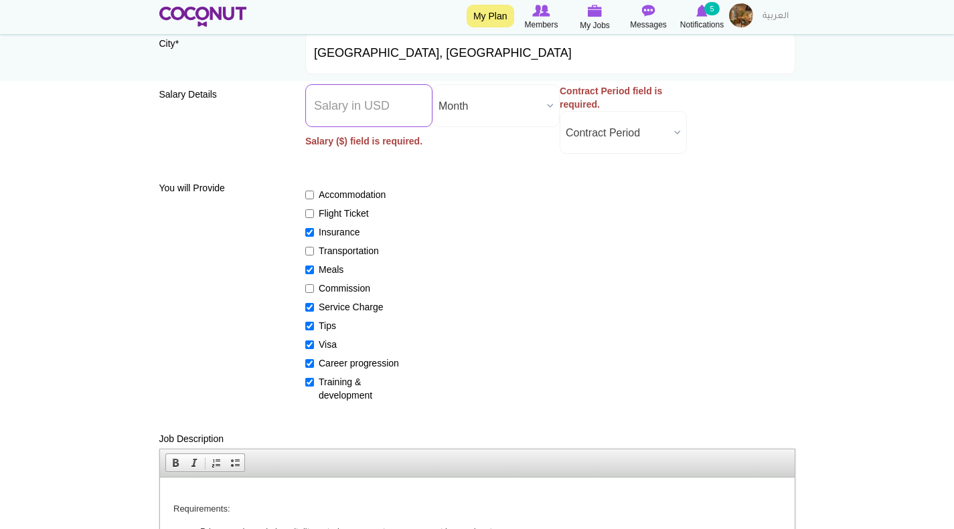
scroll to position [170, 0]
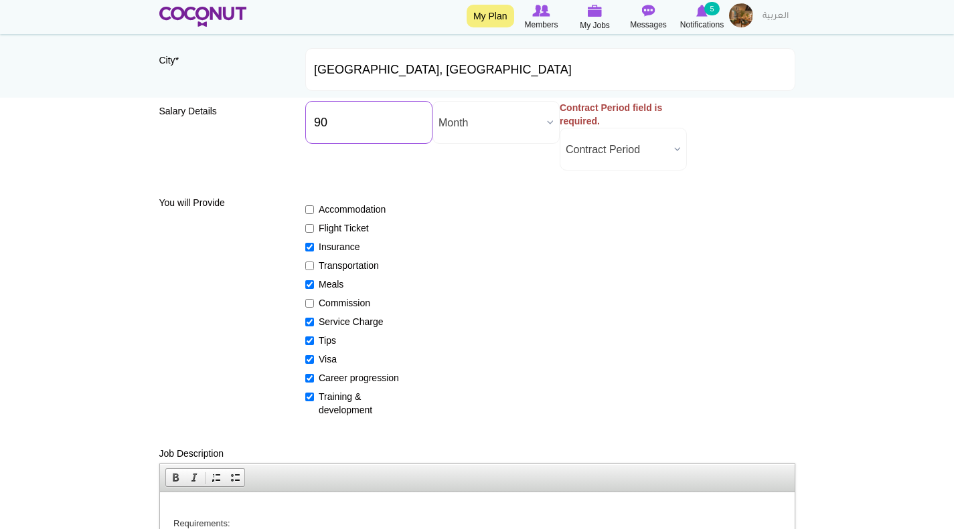
type input "9"
type input "850"
click at [528, 227] on div "Accommodation Flight Ticket Insurance Transportation Meals Commission Service C…" at bounding box center [550, 304] width 490 height 226
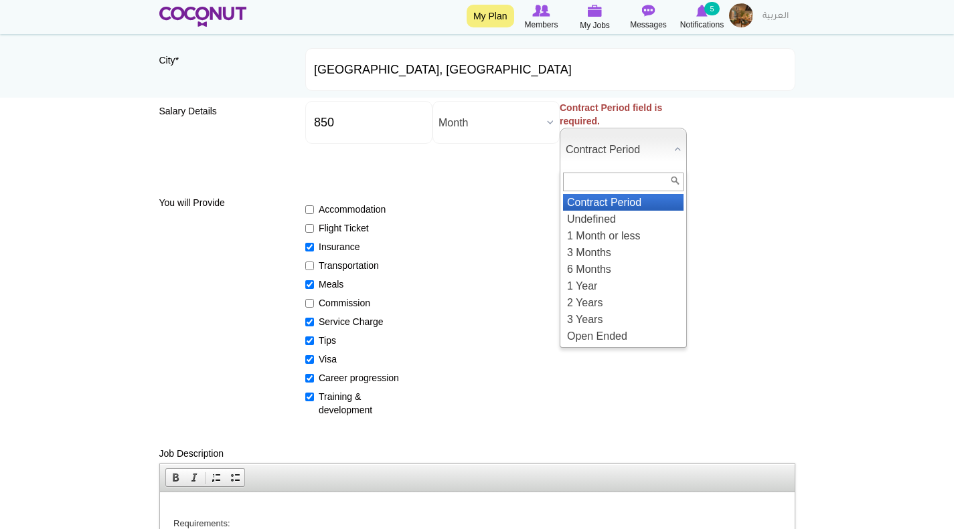
click at [671, 149] on b at bounding box center [677, 149] width 17 height 41
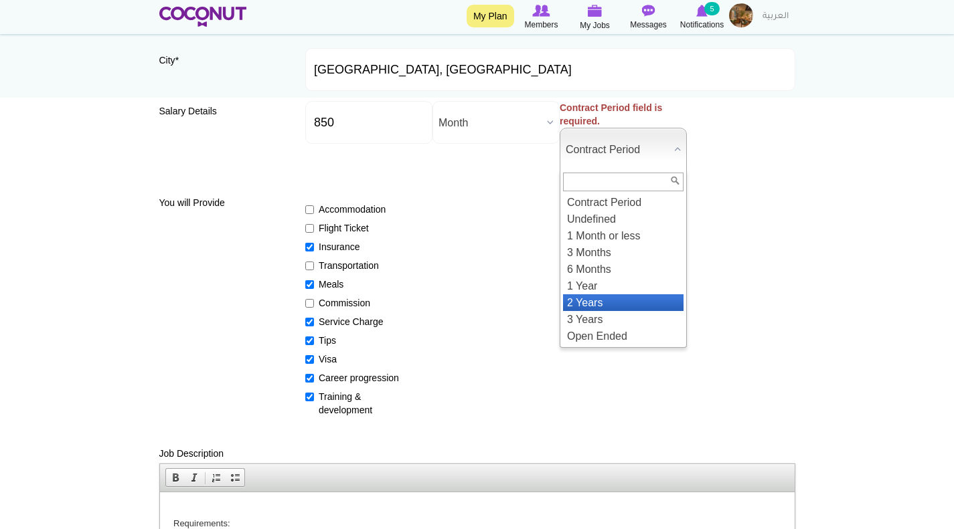
click at [590, 303] on li "2 Years" at bounding box center [623, 302] width 120 height 17
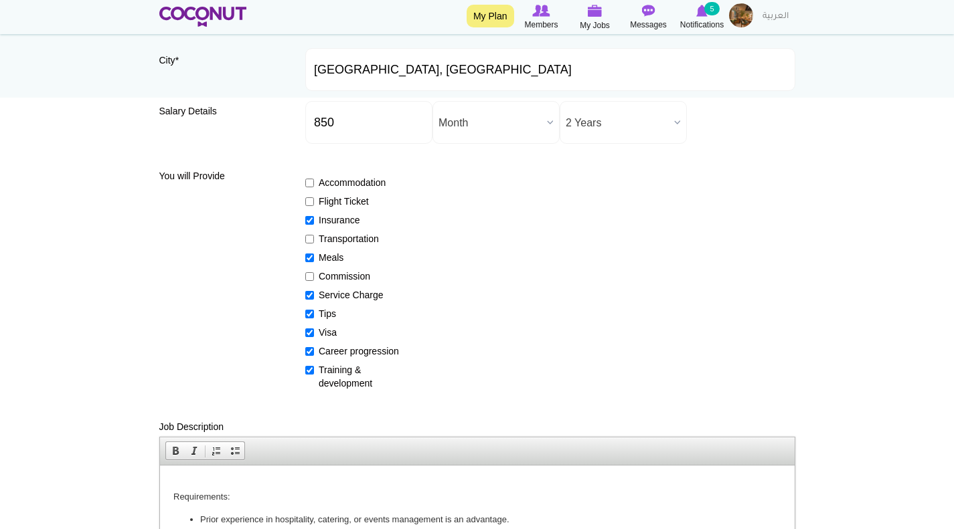
click at [677, 122] on b at bounding box center [677, 122] width 17 height 41
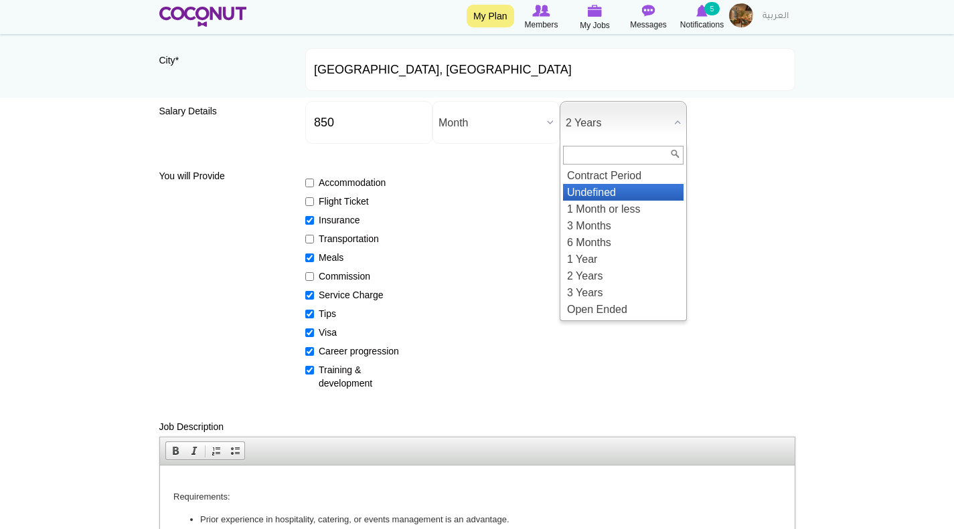
click at [626, 196] on li "Undefined" at bounding box center [623, 192] width 120 height 17
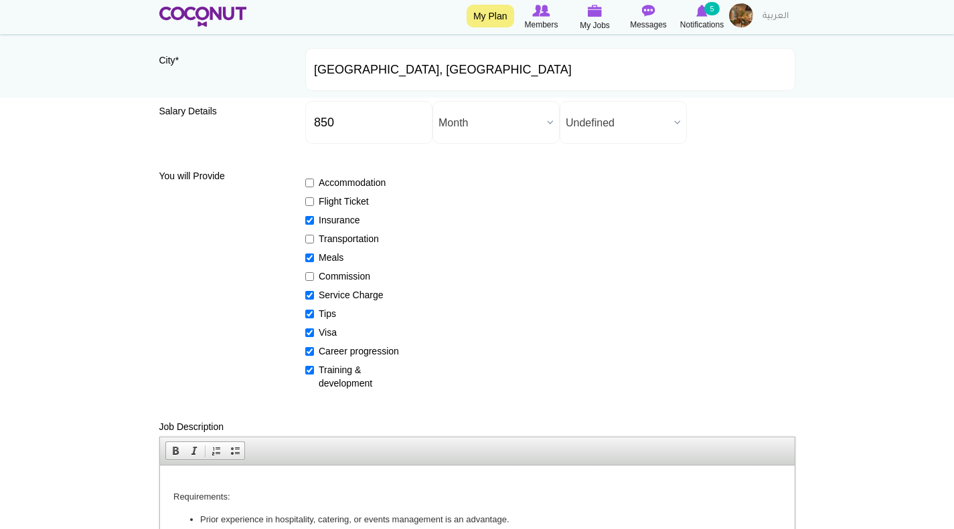
click at [678, 118] on b at bounding box center [677, 122] width 17 height 41
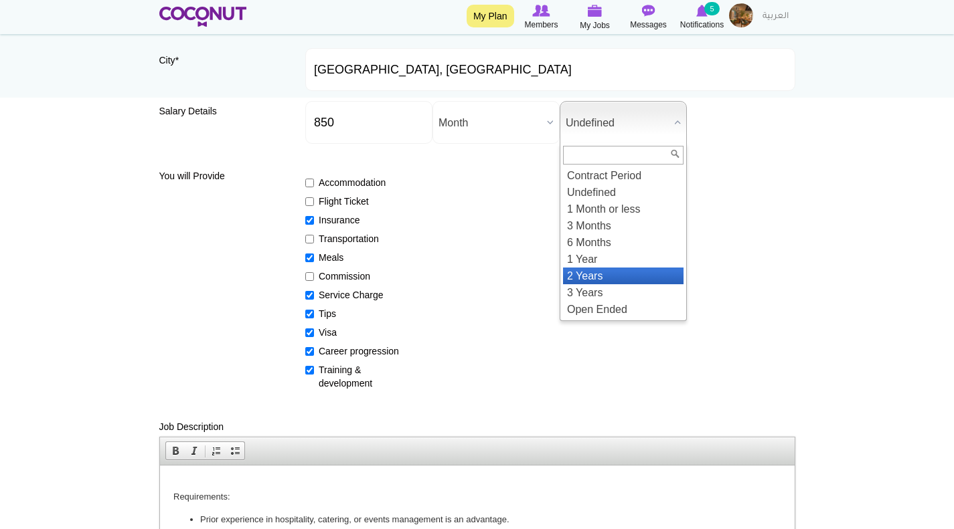
click at [599, 269] on li "2 Years" at bounding box center [623, 276] width 120 height 17
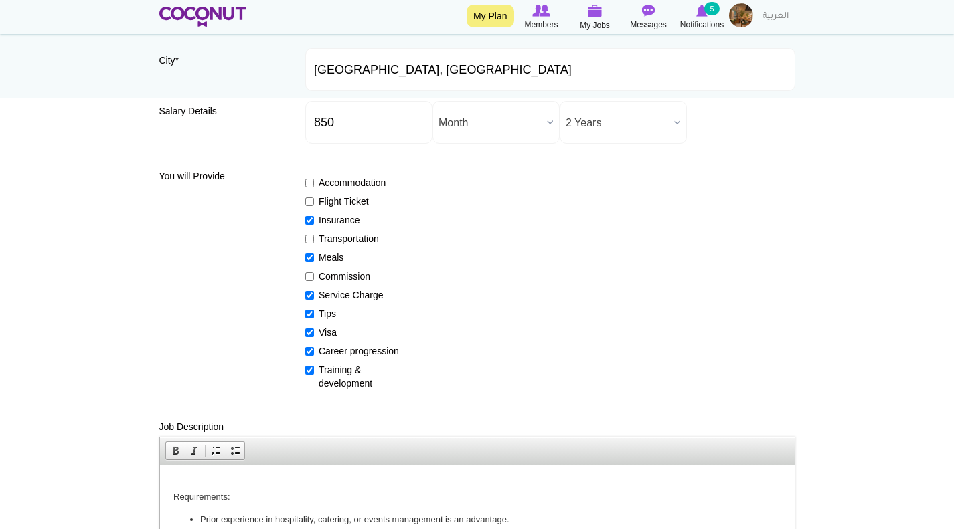
click at [544, 123] on b at bounding box center [549, 122] width 17 height 41
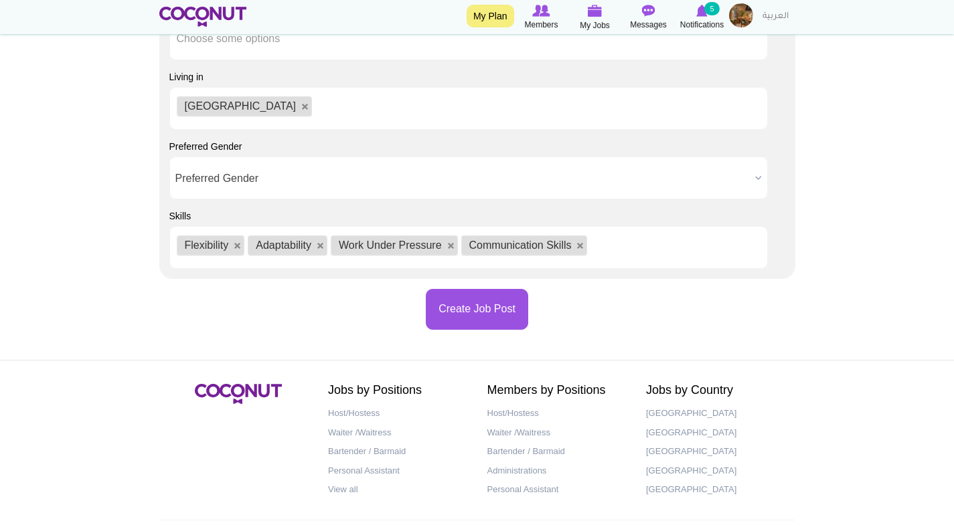
scroll to position [1391, 0]
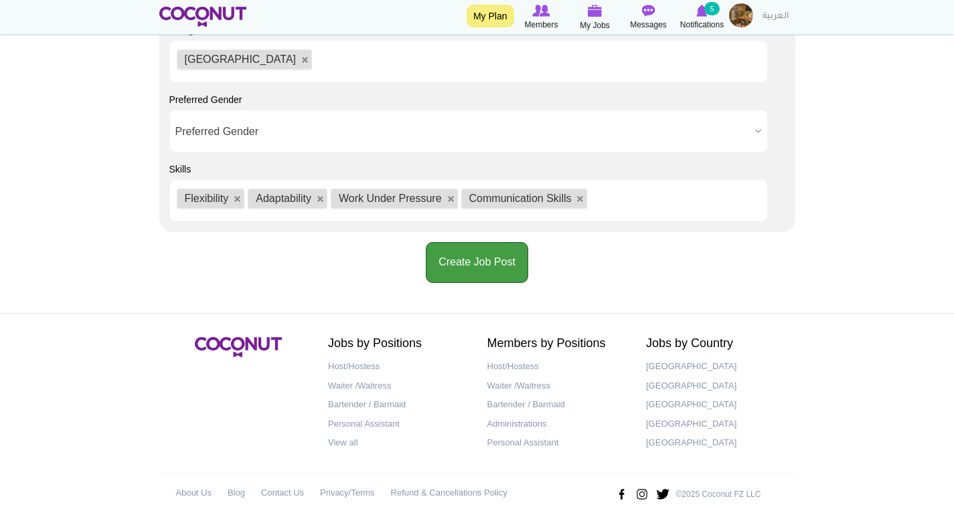
click at [513, 264] on button "Create Job Post" at bounding box center [477, 262] width 102 height 41
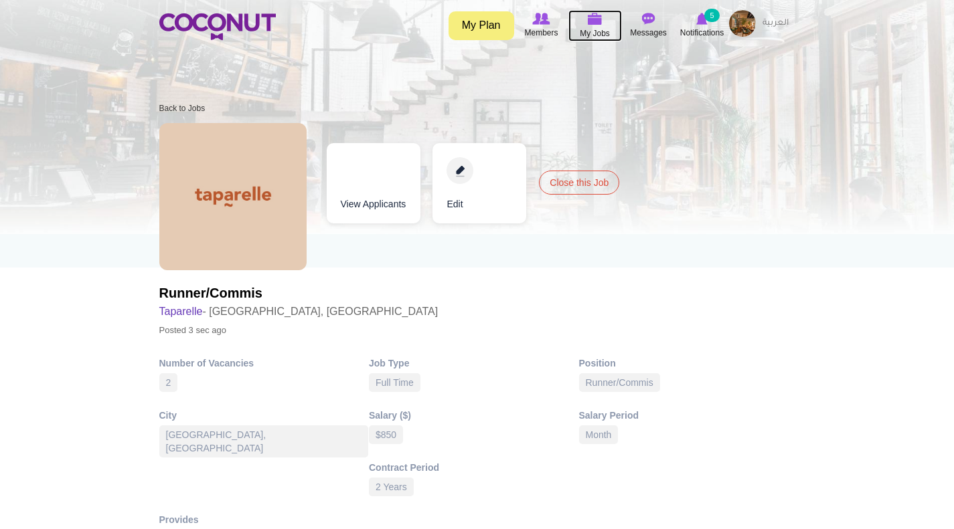
click at [596, 21] on img at bounding box center [595, 19] width 15 height 12
